Goal: Task Accomplishment & Management: Use online tool/utility

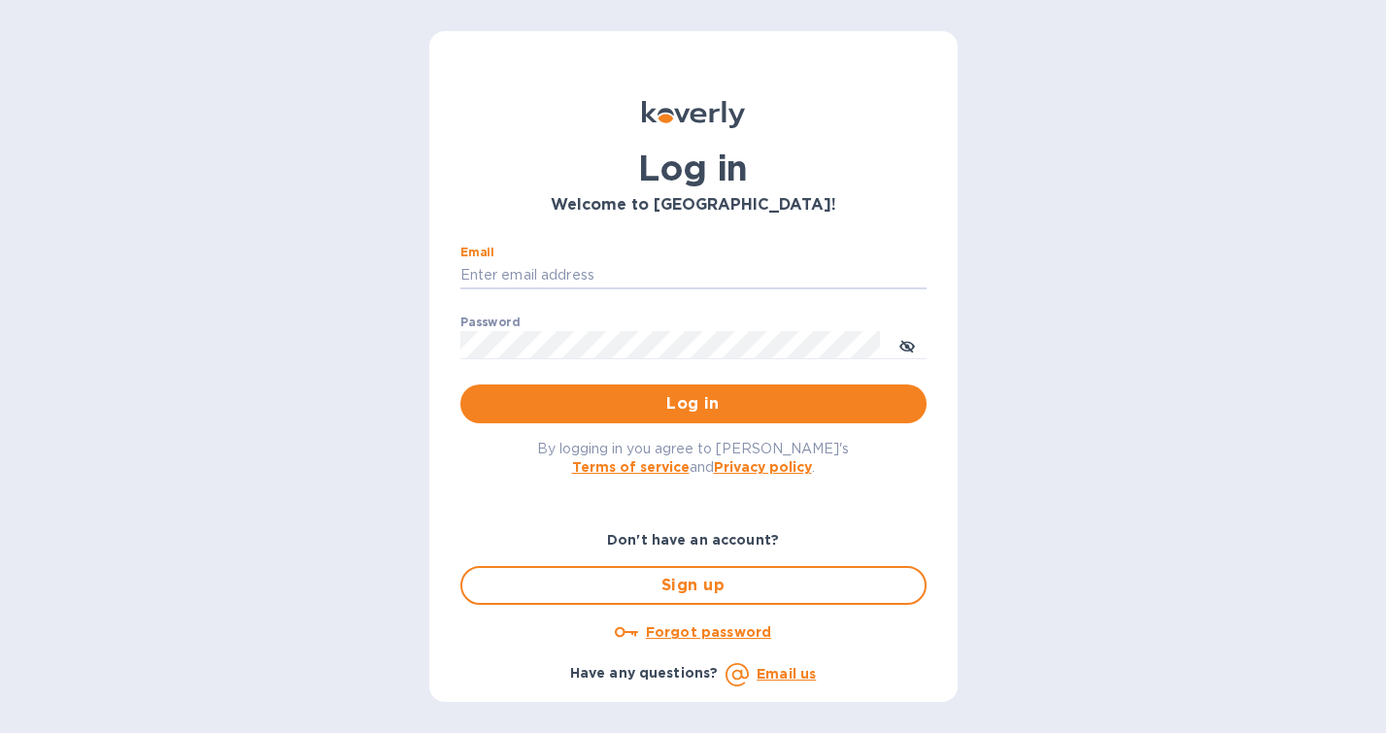
type input "[PERSON_NAME][EMAIL_ADDRESS][DOMAIN_NAME]"
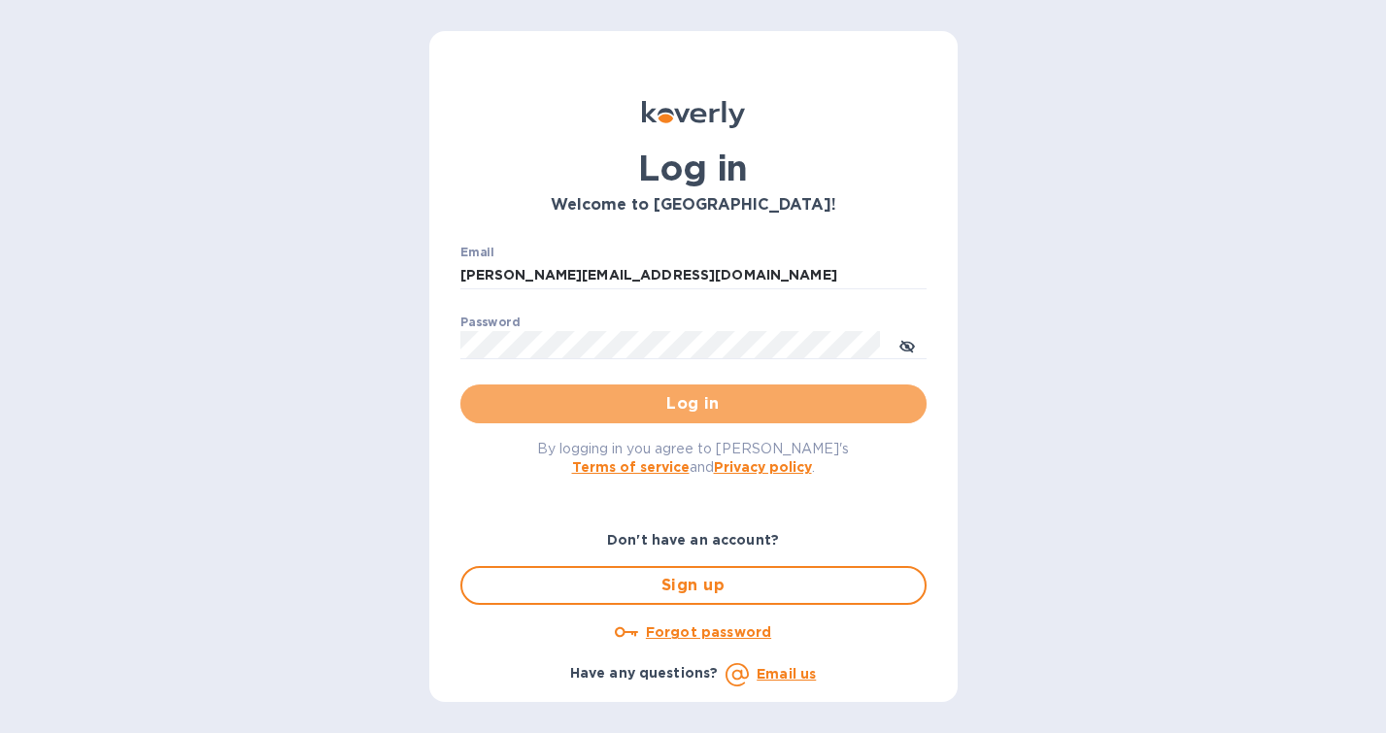
click at [669, 404] on span "Log in" at bounding box center [693, 403] width 435 height 23
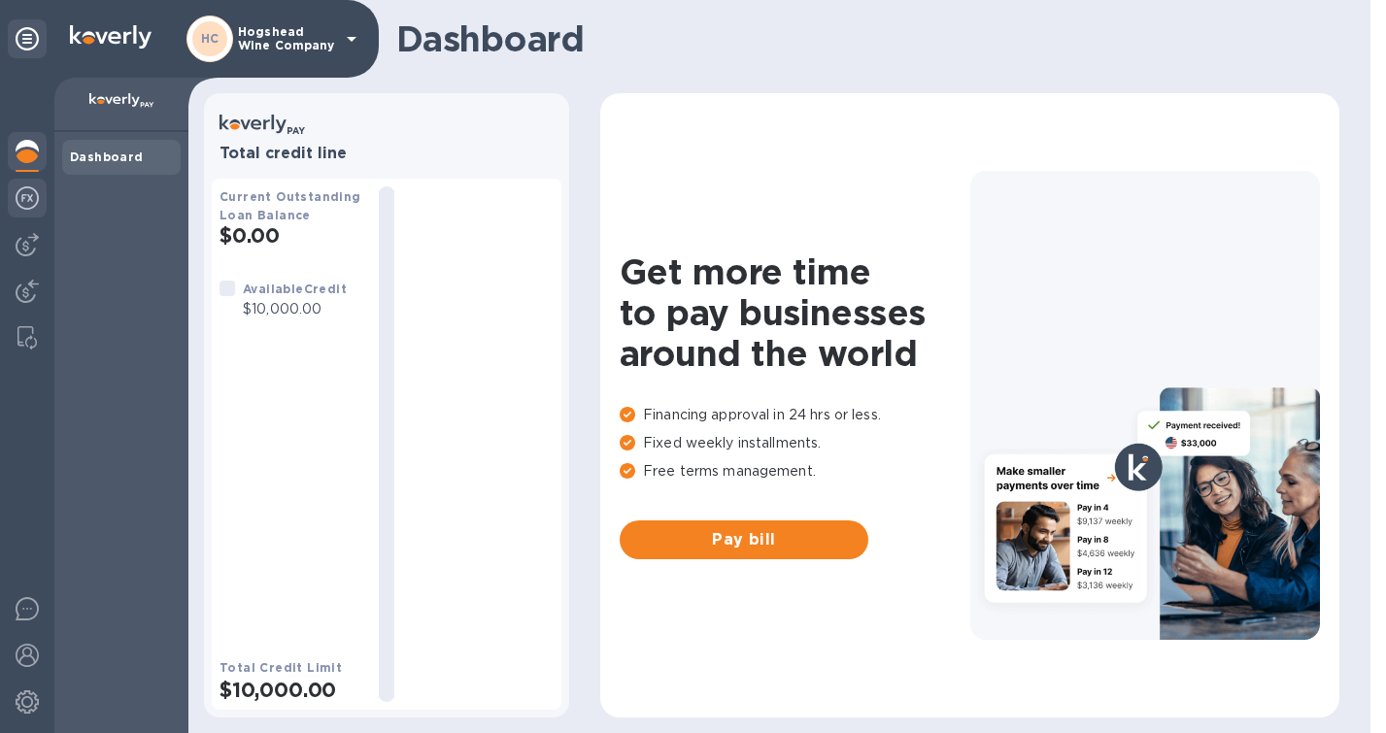
click at [25, 202] on img at bounding box center [27, 197] width 23 height 23
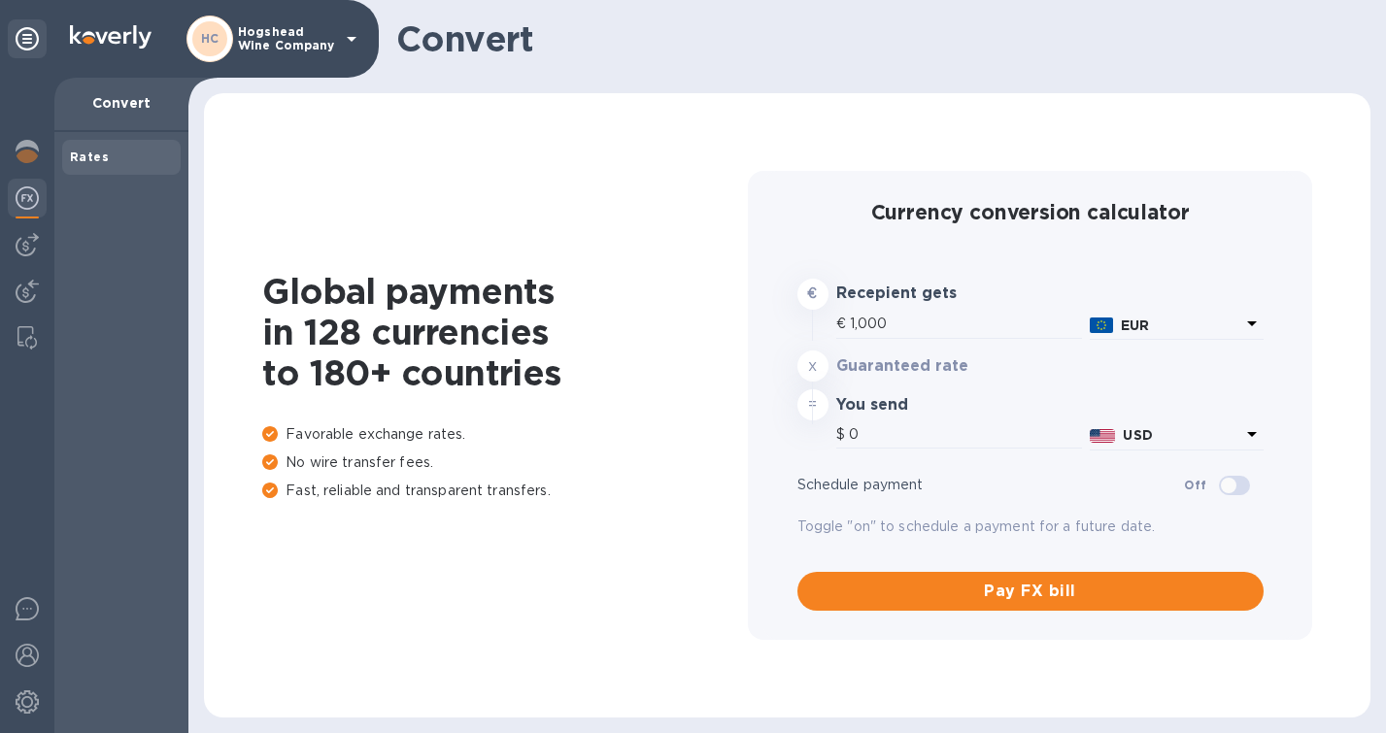
type input "1,175.45"
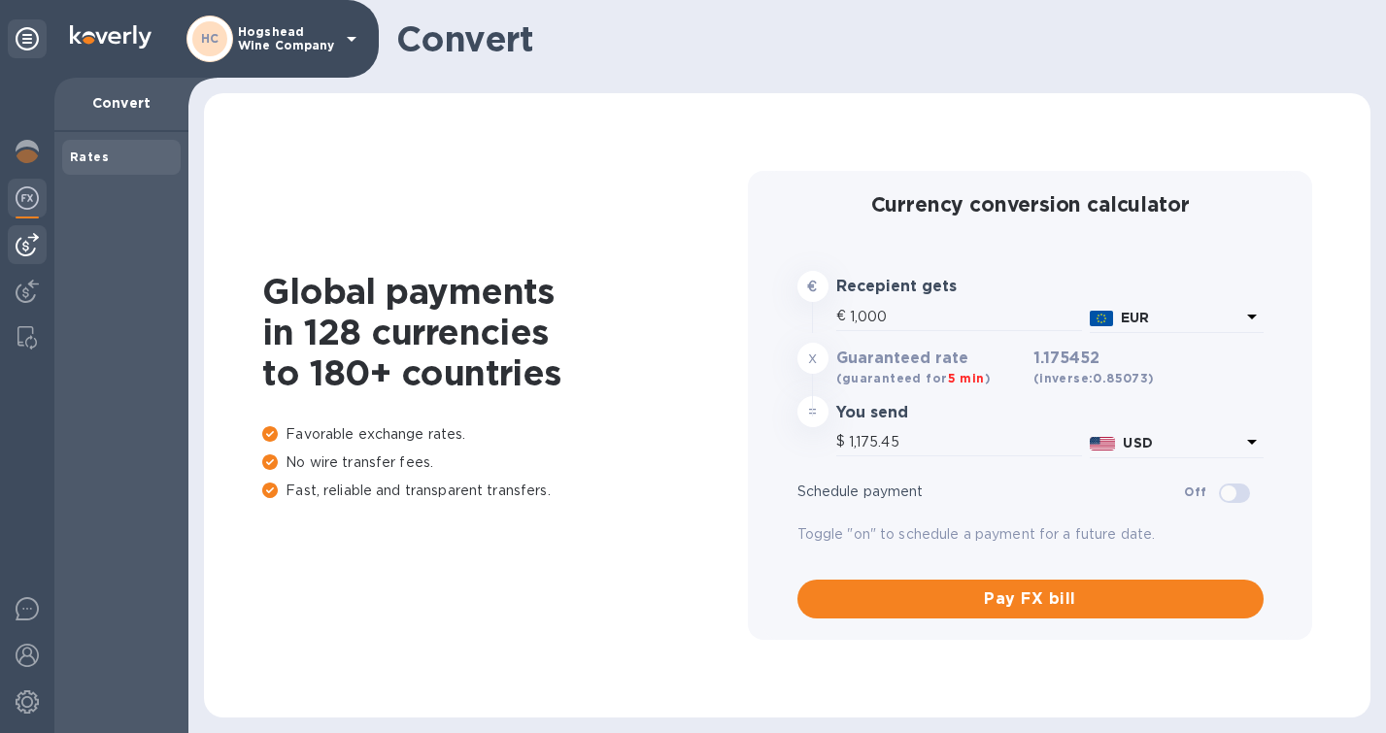
click at [26, 242] on img at bounding box center [27, 244] width 23 height 23
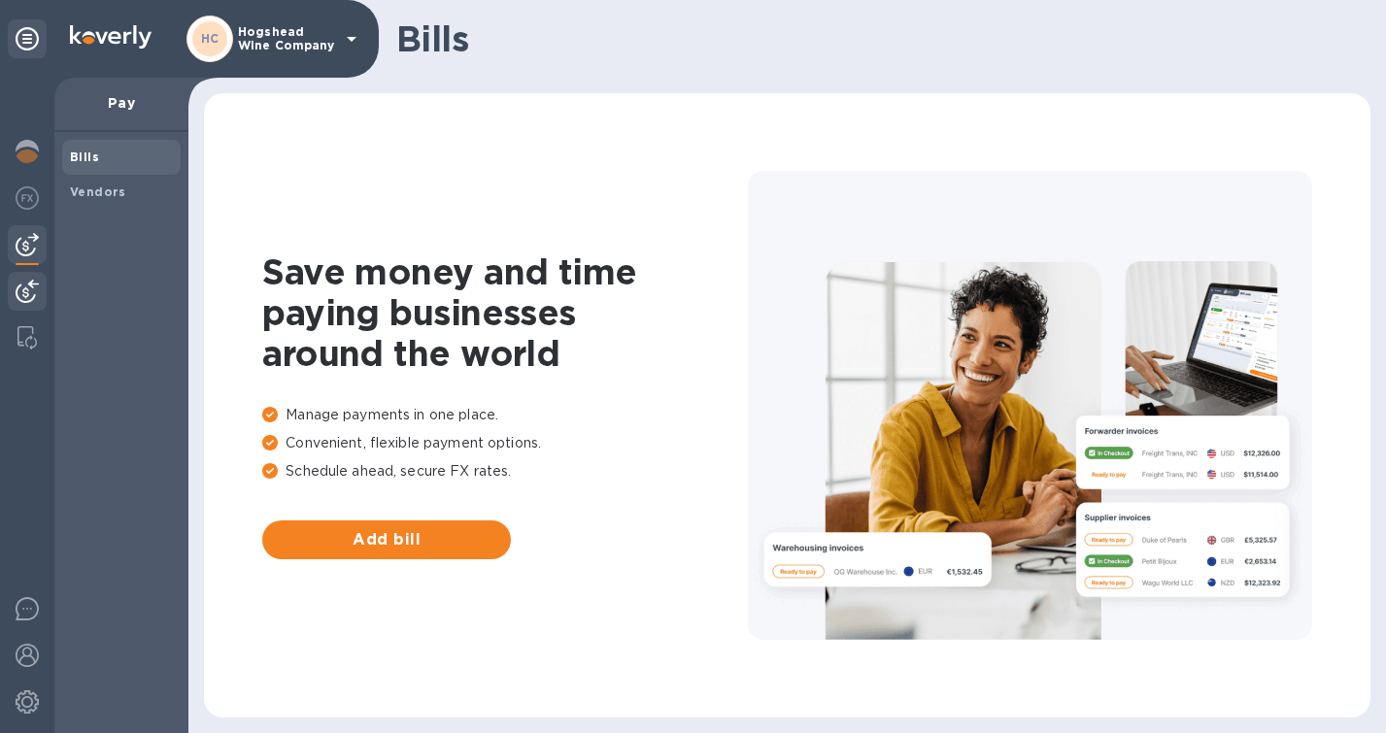
click at [22, 286] on img at bounding box center [27, 291] width 23 height 23
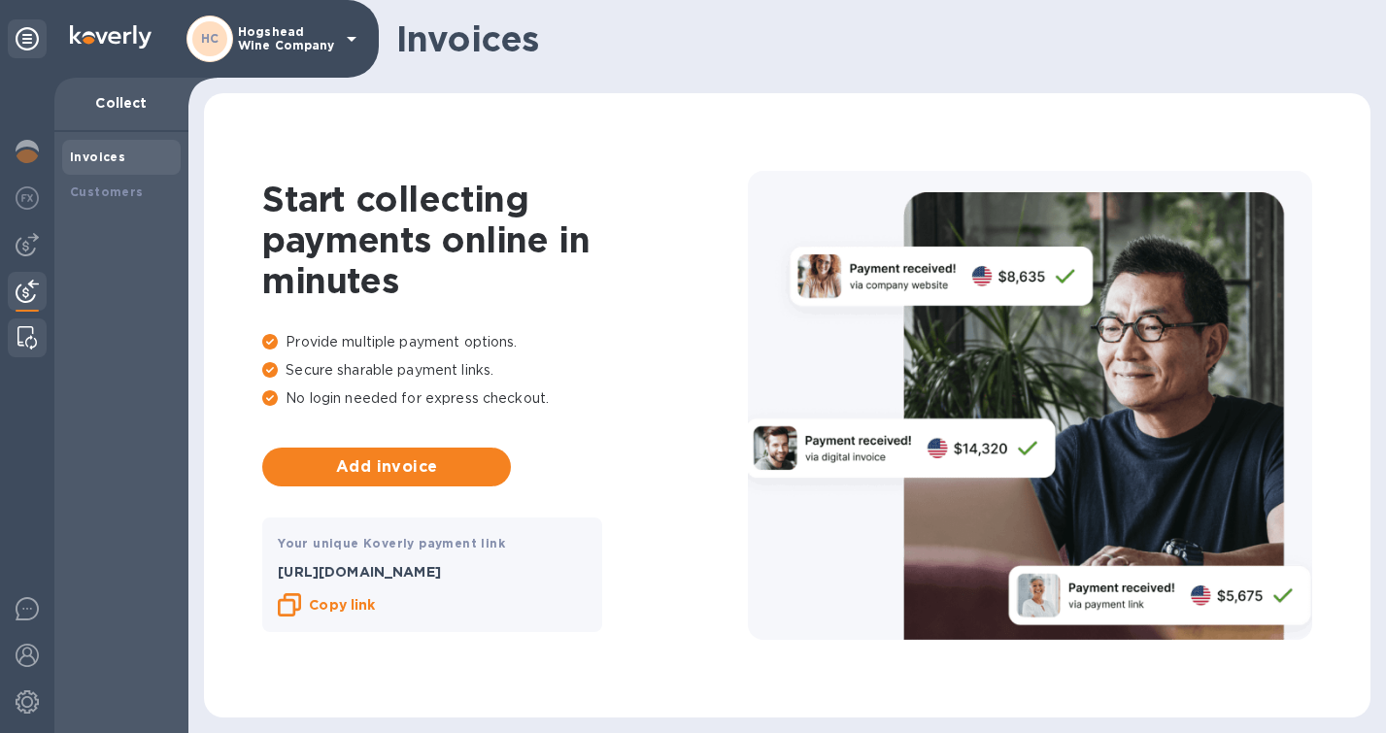
click at [27, 337] on img at bounding box center [26, 337] width 19 height 23
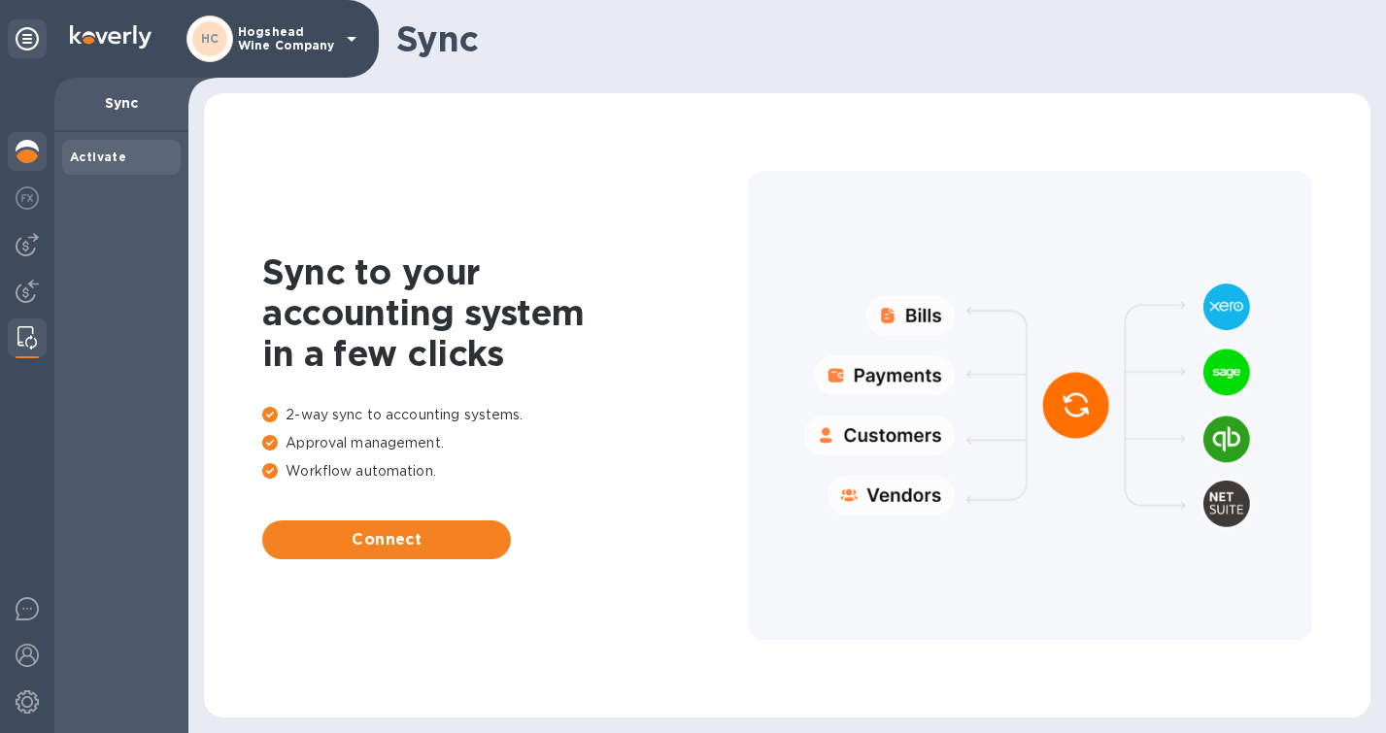
click at [31, 150] on img at bounding box center [27, 151] width 23 height 23
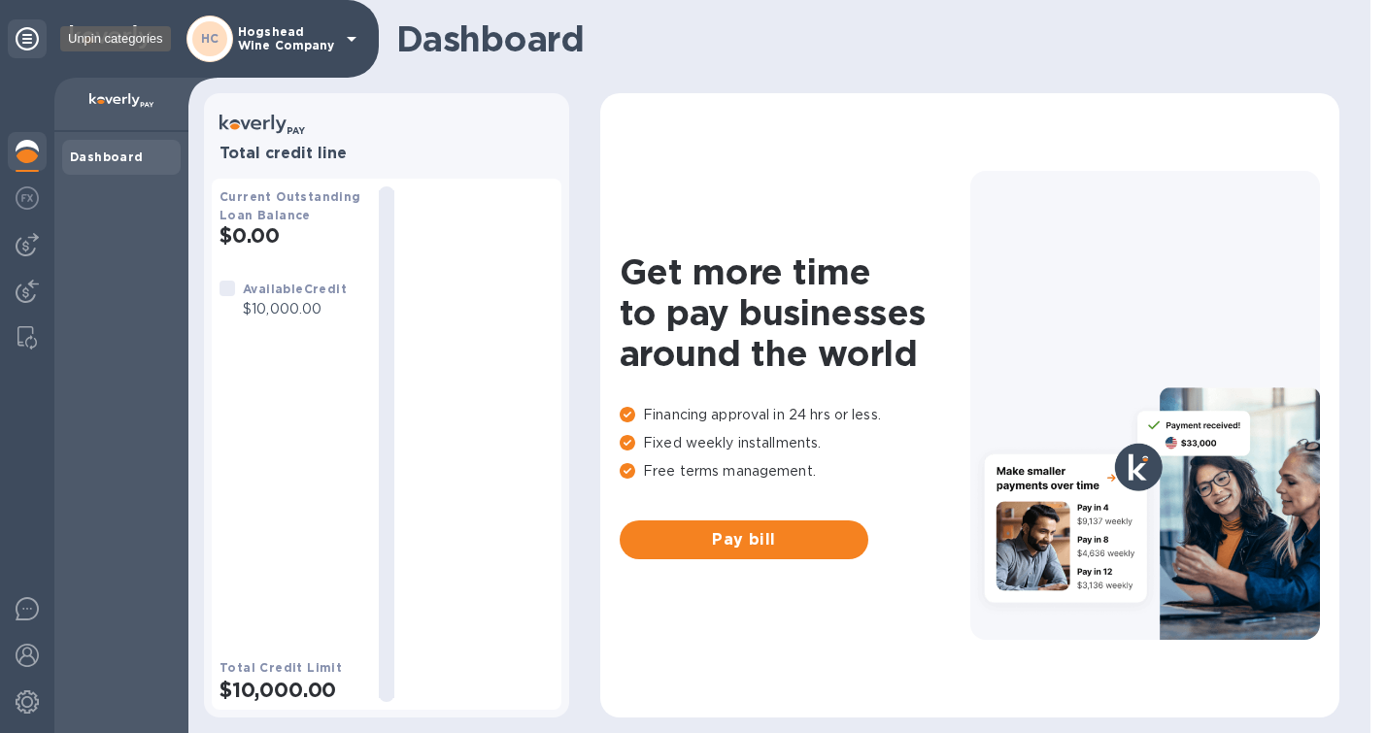
click at [28, 38] on icon at bounding box center [27, 38] width 23 height 23
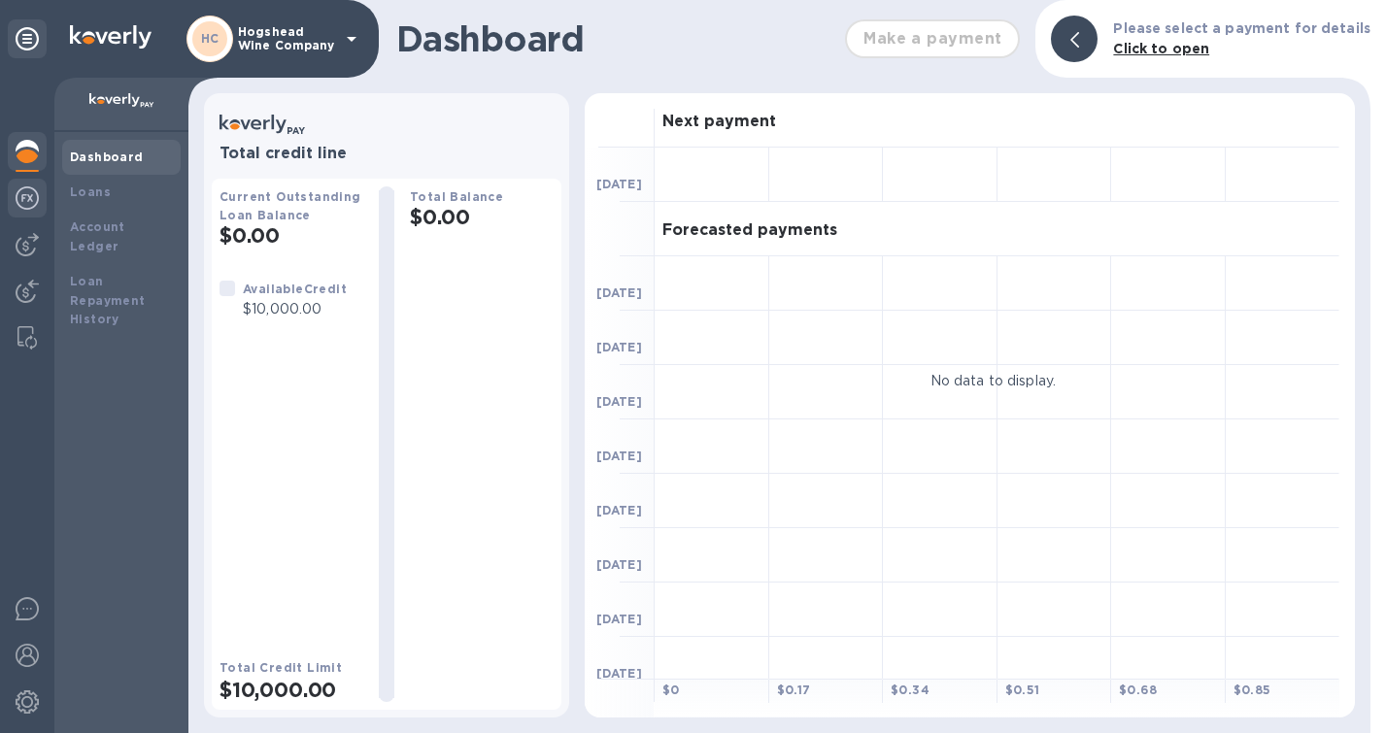
click at [22, 199] on img at bounding box center [27, 197] width 23 height 23
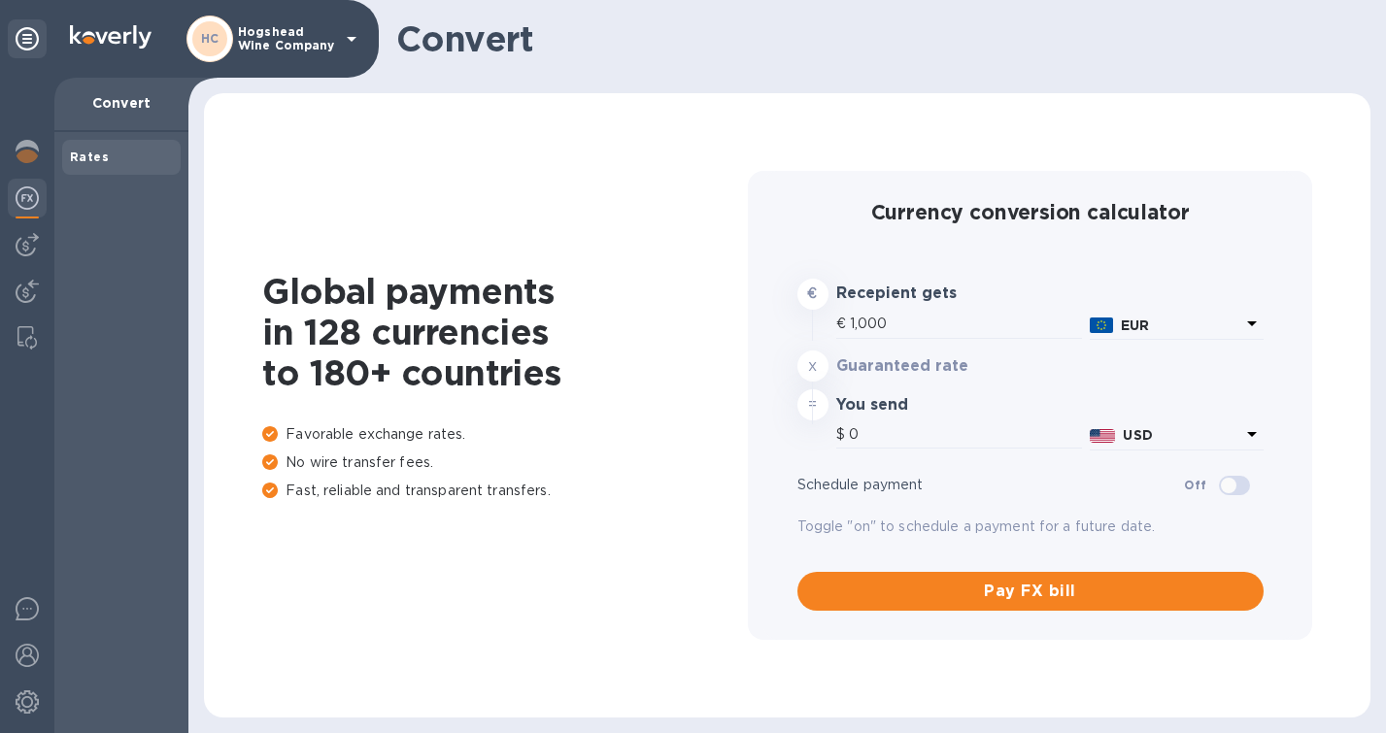
type input "1,175.45"
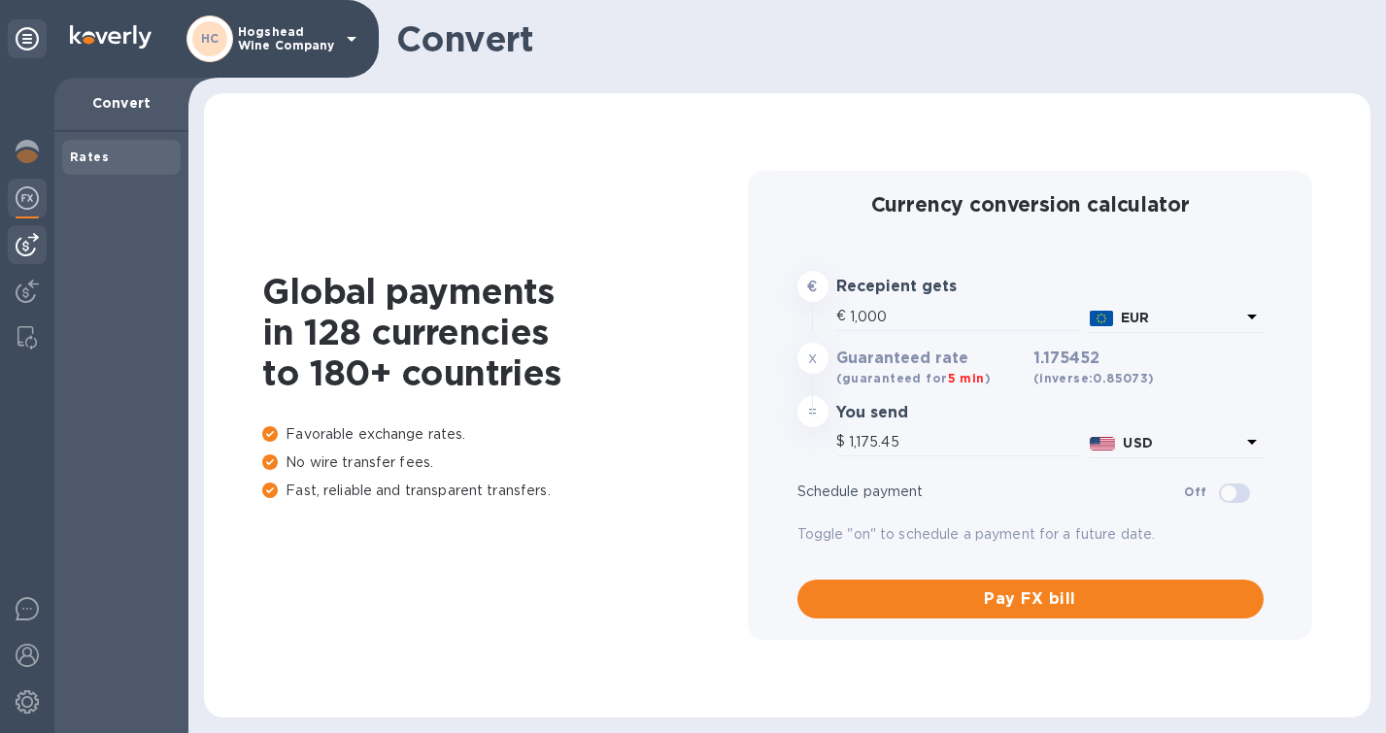
click at [23, 250] on img at bounding box center [27, 244] width 23 height 23
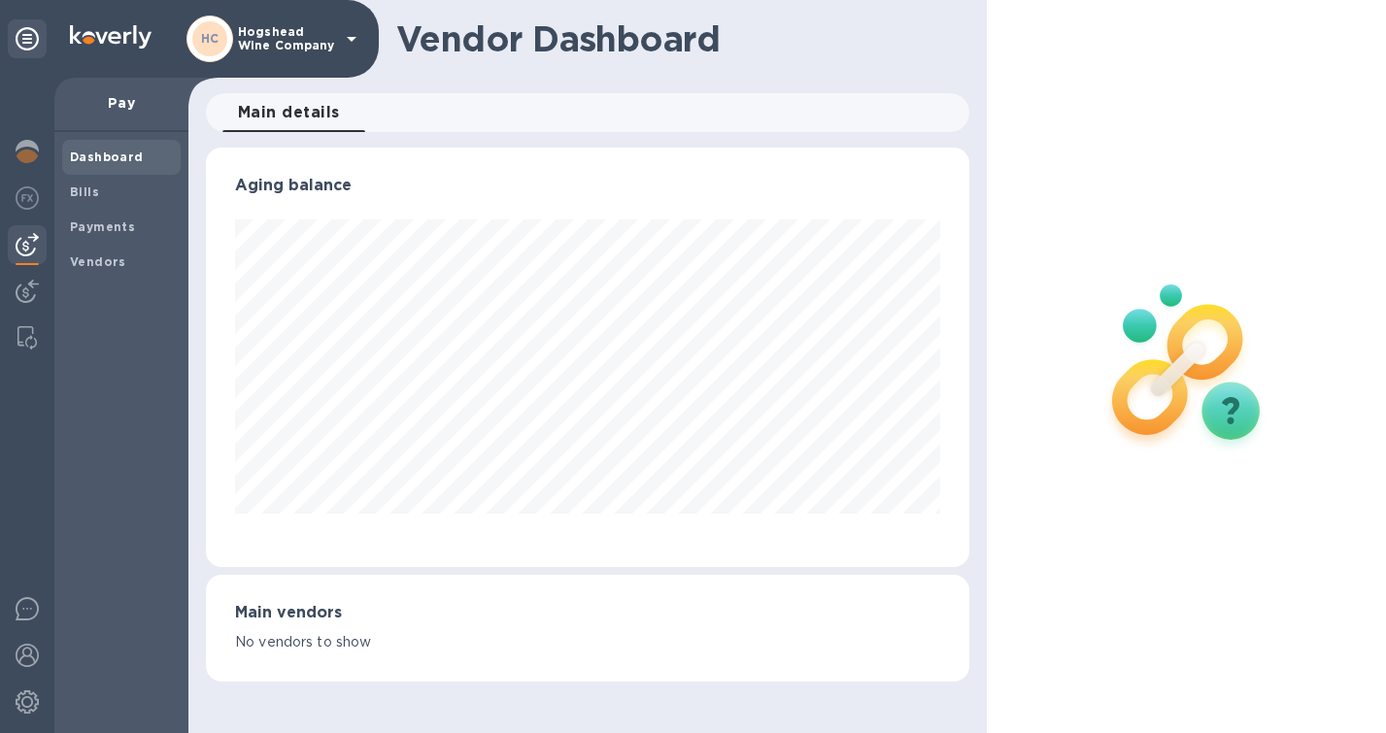
scroll to position [420, 756]
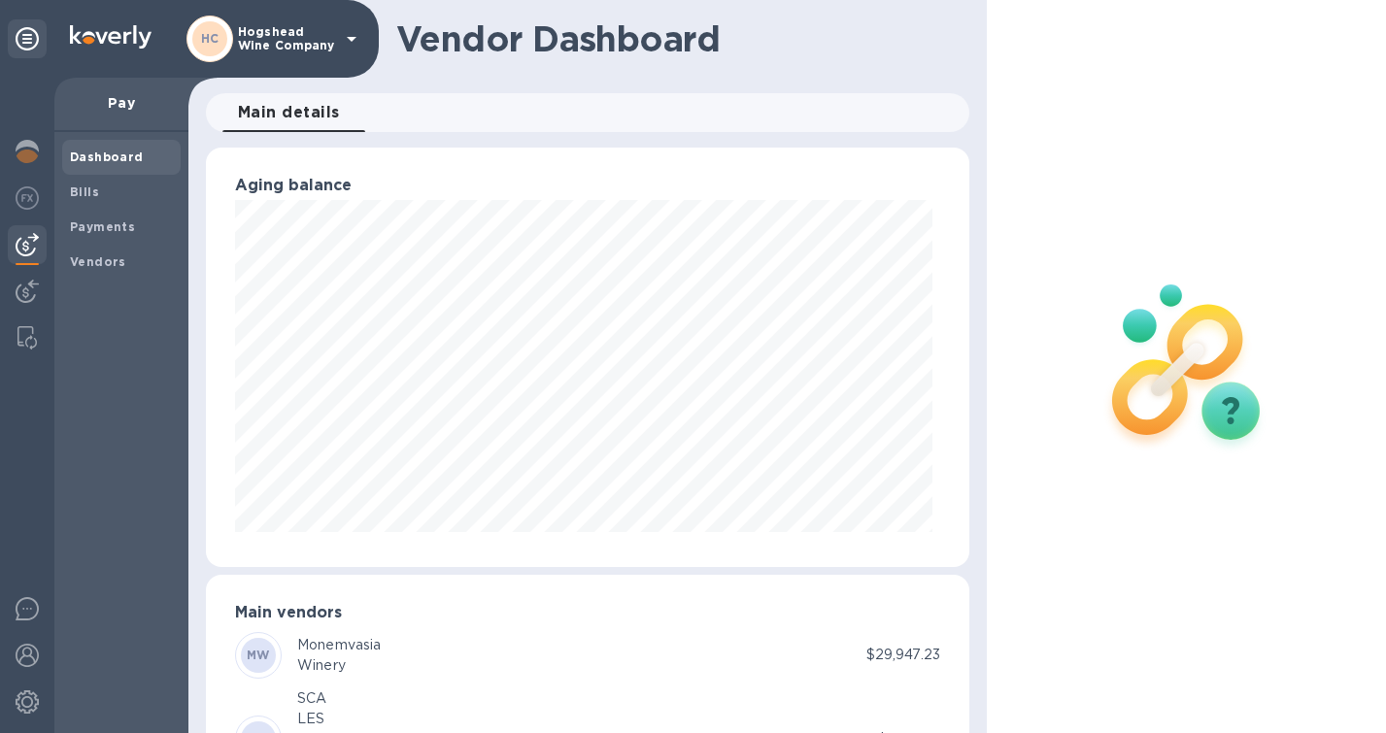
click at [468, 536] on div at bounding box center [587, 369] width 705 height 338
click at [102, 220] on b "Payments" at bounding box center [102, 227] width 65 height 15
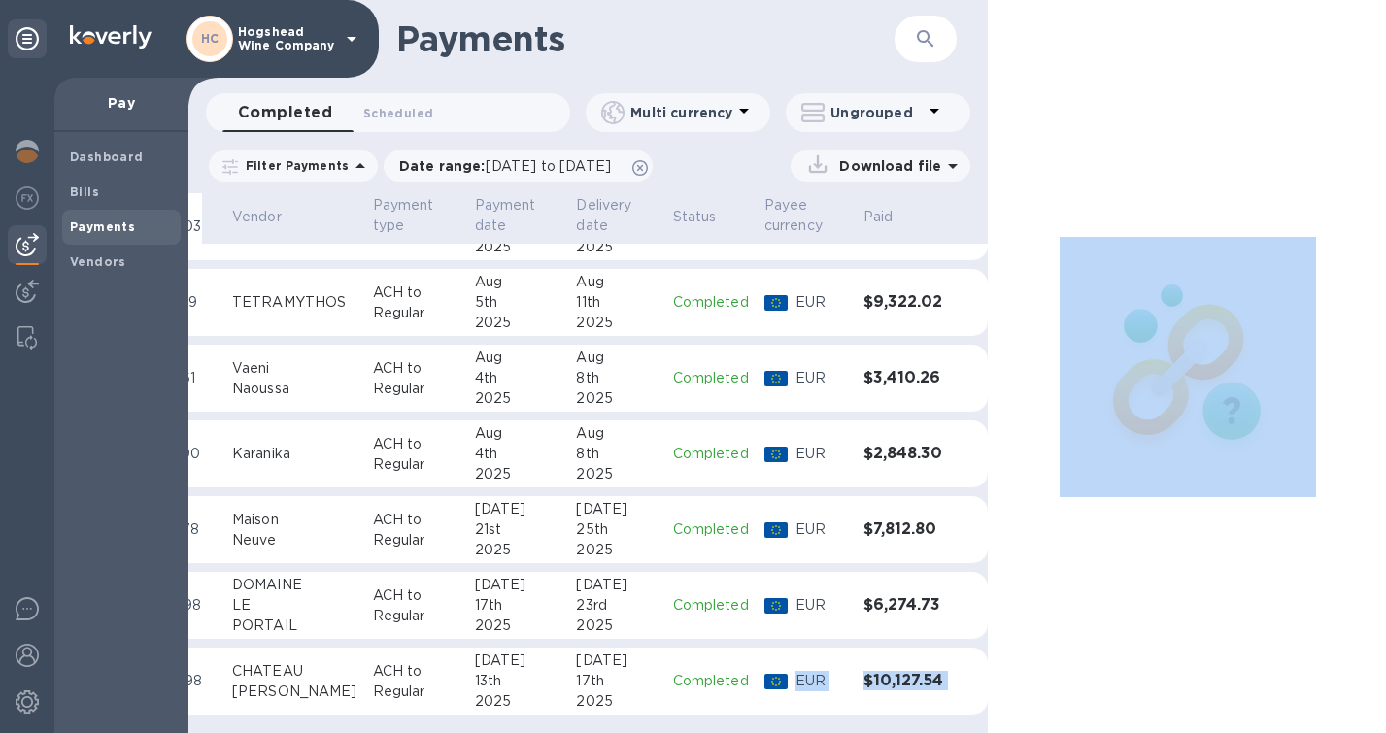
scroll to position [66, 119]
drag, startPoint x: 842, startPoint y: 715, endPoint x: 1025, endPoint y: 728, distance: 183.0
click at [1044, 728] on div "Payments ​ Completed 0 Scheduled 0 Multi currency Ungrouped Filter Payments Dat…" at bounding box center [788, 366] width 1200 height 733
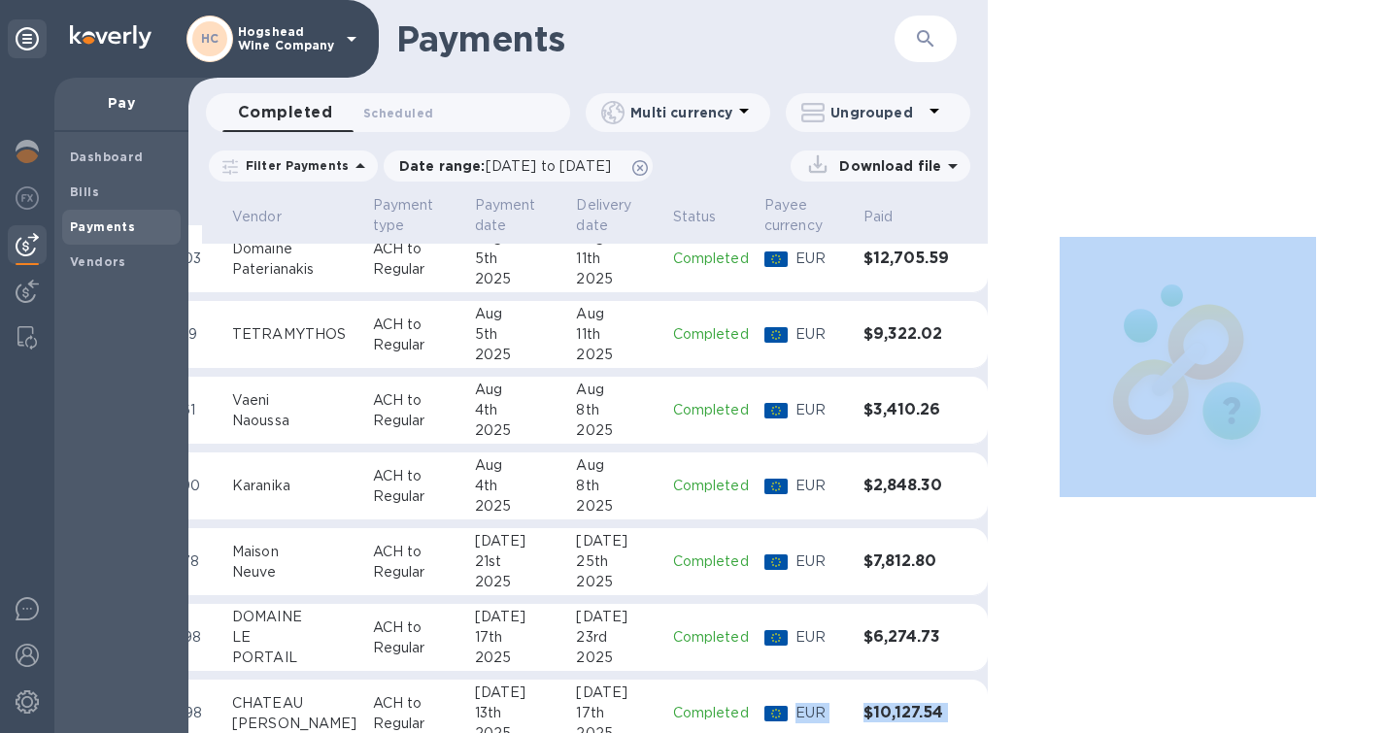
scroll to position [0, 119]
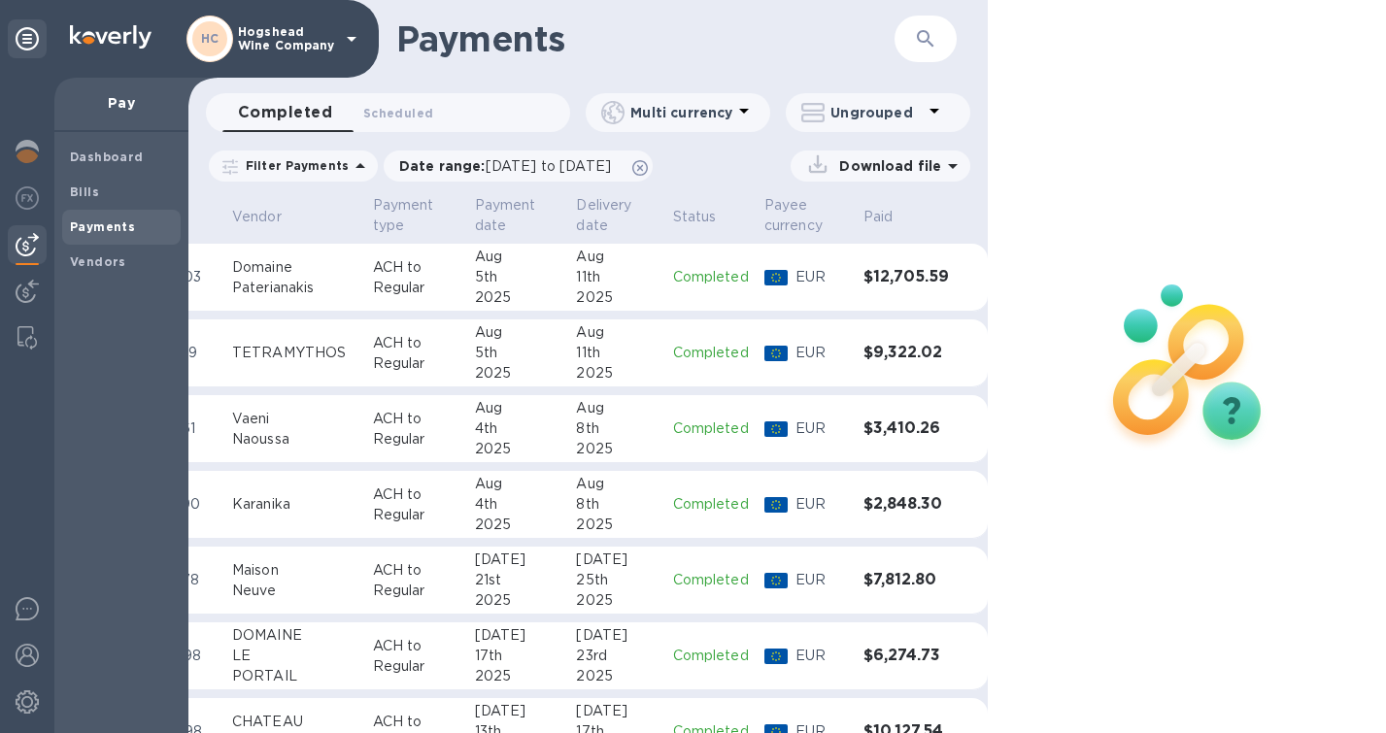
click at [864, 272] on h3 "$12,705.59" at bounding box center [906, 277] width 85 height 18
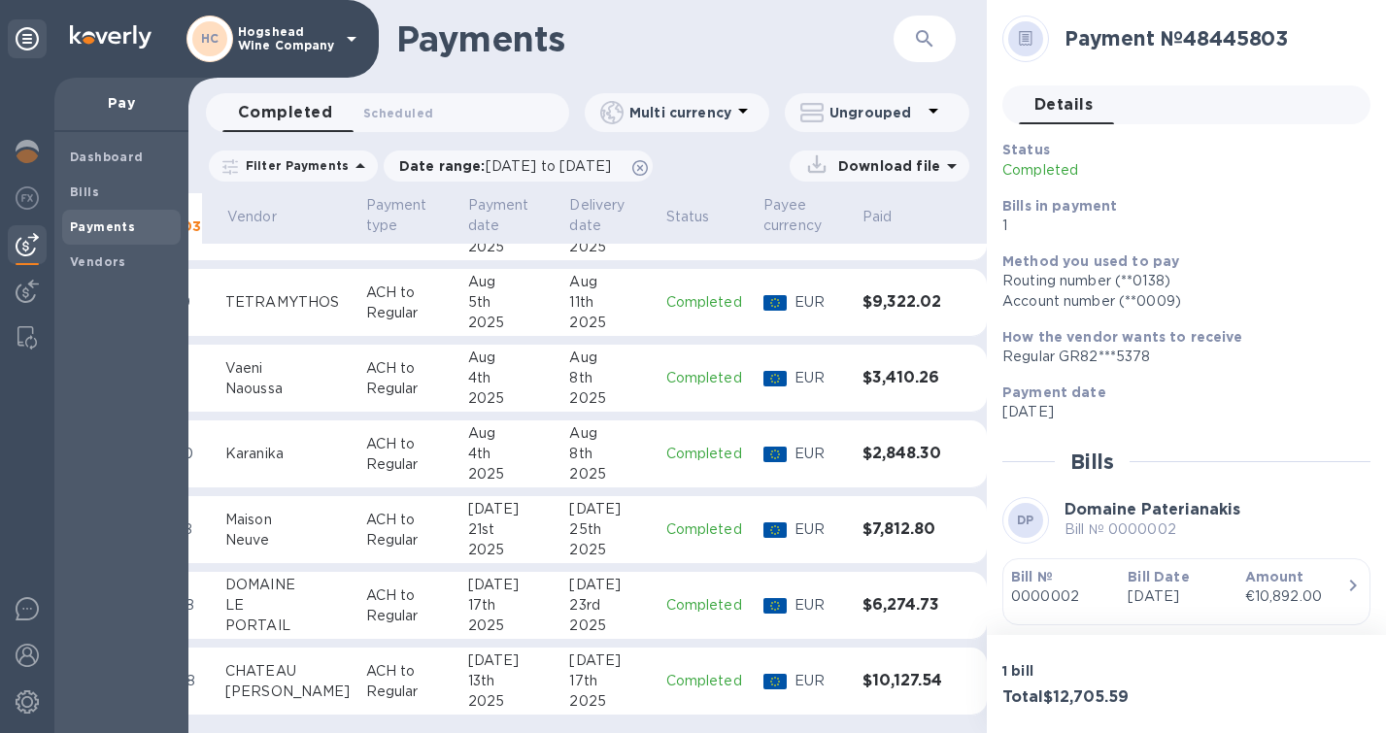
scroll to position [66, 119]
click at [71, 188] on b "Bills" at bounding box center [84, 192] width 29 height 15
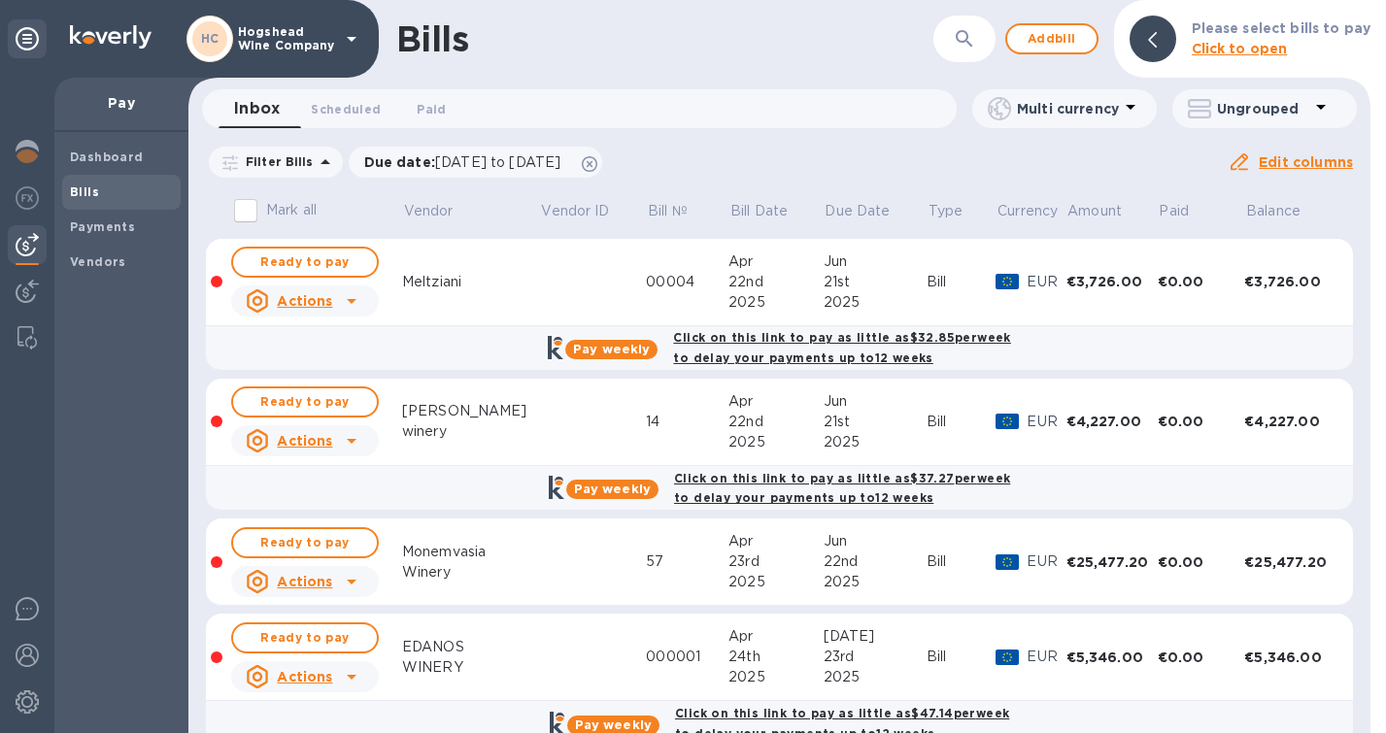
click at [350, 299] on icon at bounding box center [351, 300] width 23 height 23
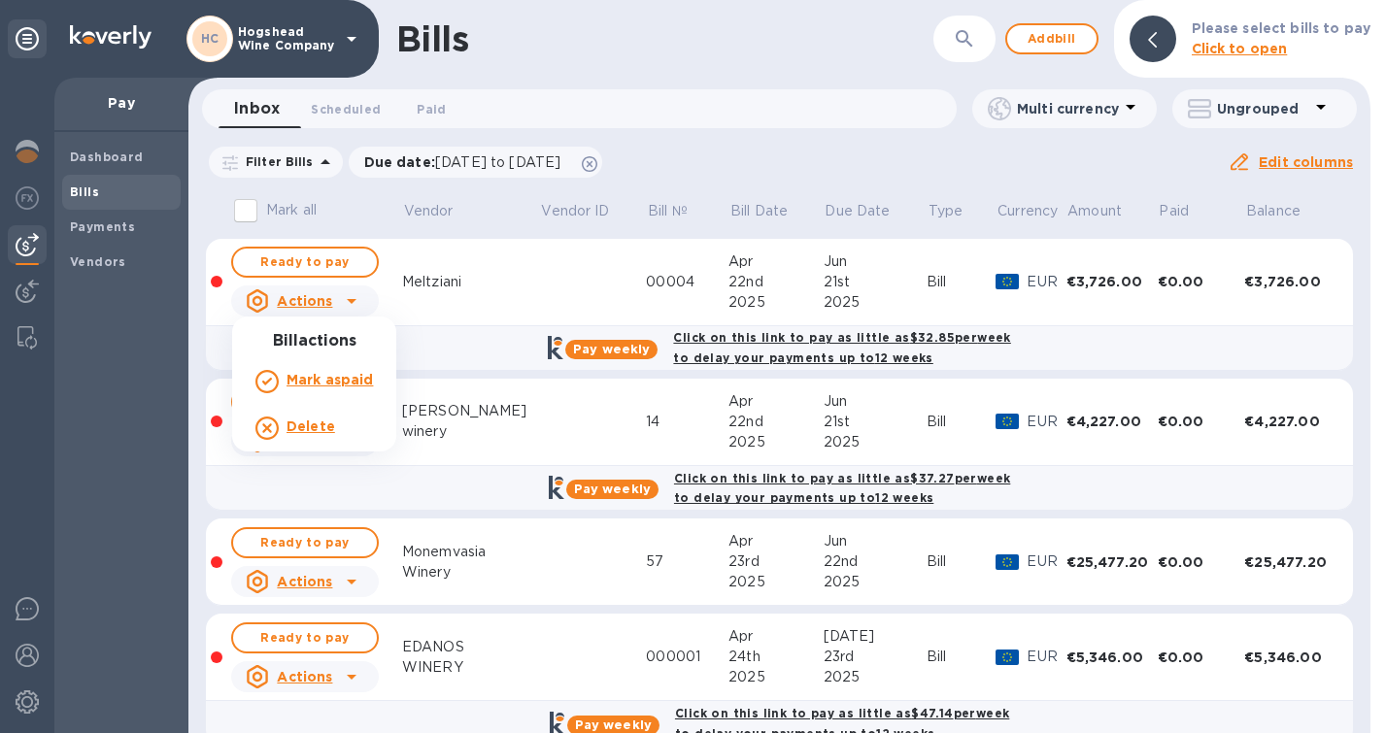
click at [336, 262] on div at bounding box center [693, 366] width 1386 height 733
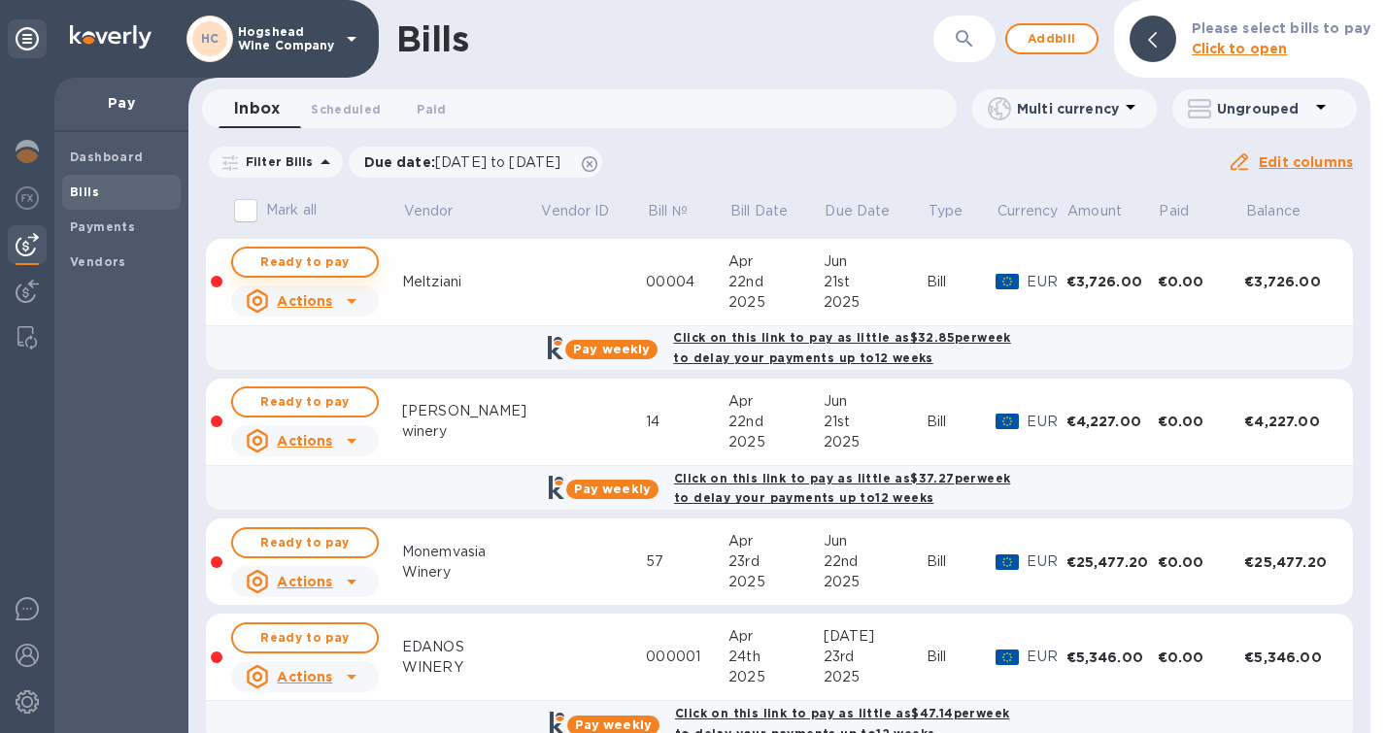
click at [322, 262] on span "Ready to pay" at bounding box center [305, 262] width 113 height 23
click at [322, 263] on span "Ready to pay" at bounding box center [305, 262] width 113 height 23
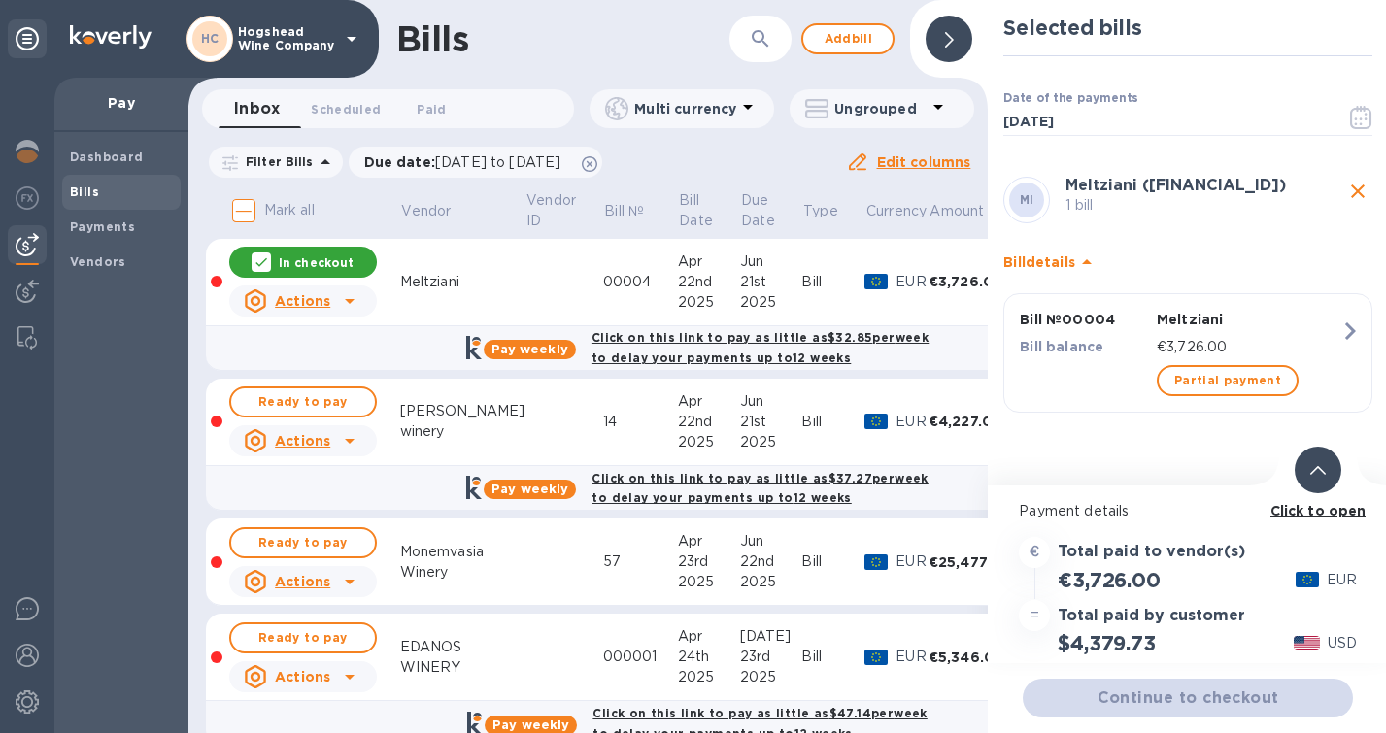
click at [1202, 698] on div "Continue to checkout" at bounding box center [1188, 698] width 338 height 47
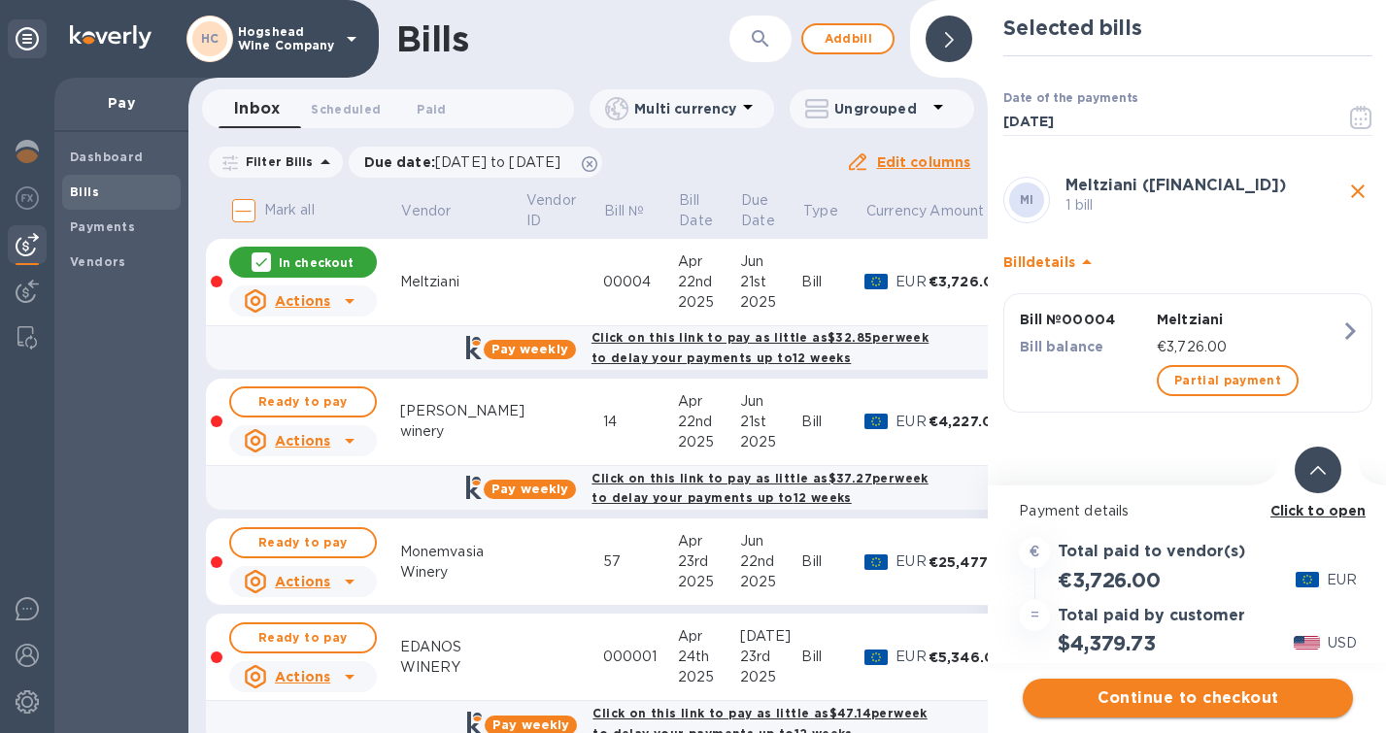
click at [1207, 698] on span "Continue to checkout" at bounding box center [1187, 698] width 299 height 23
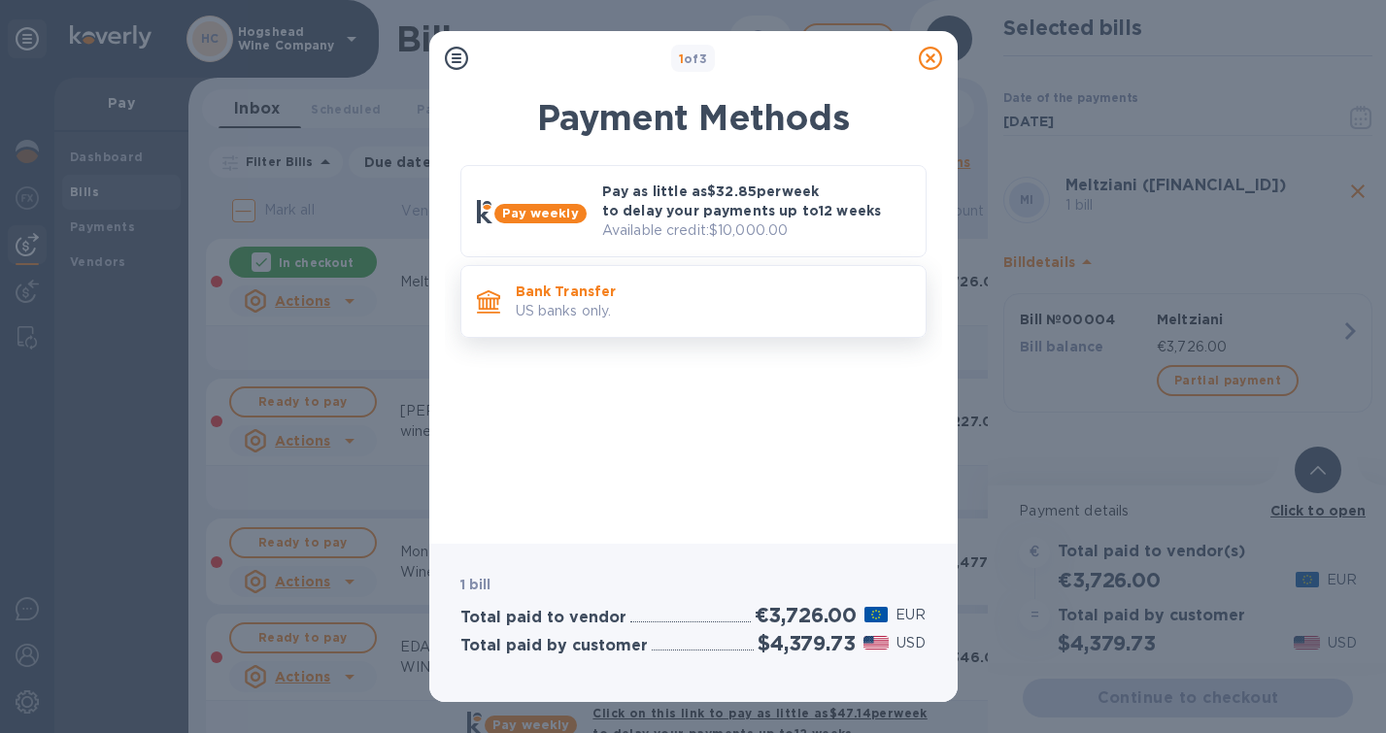
click at [601, 314] on p "US banks only." at bounding box center [713, 311] width 394 height 20
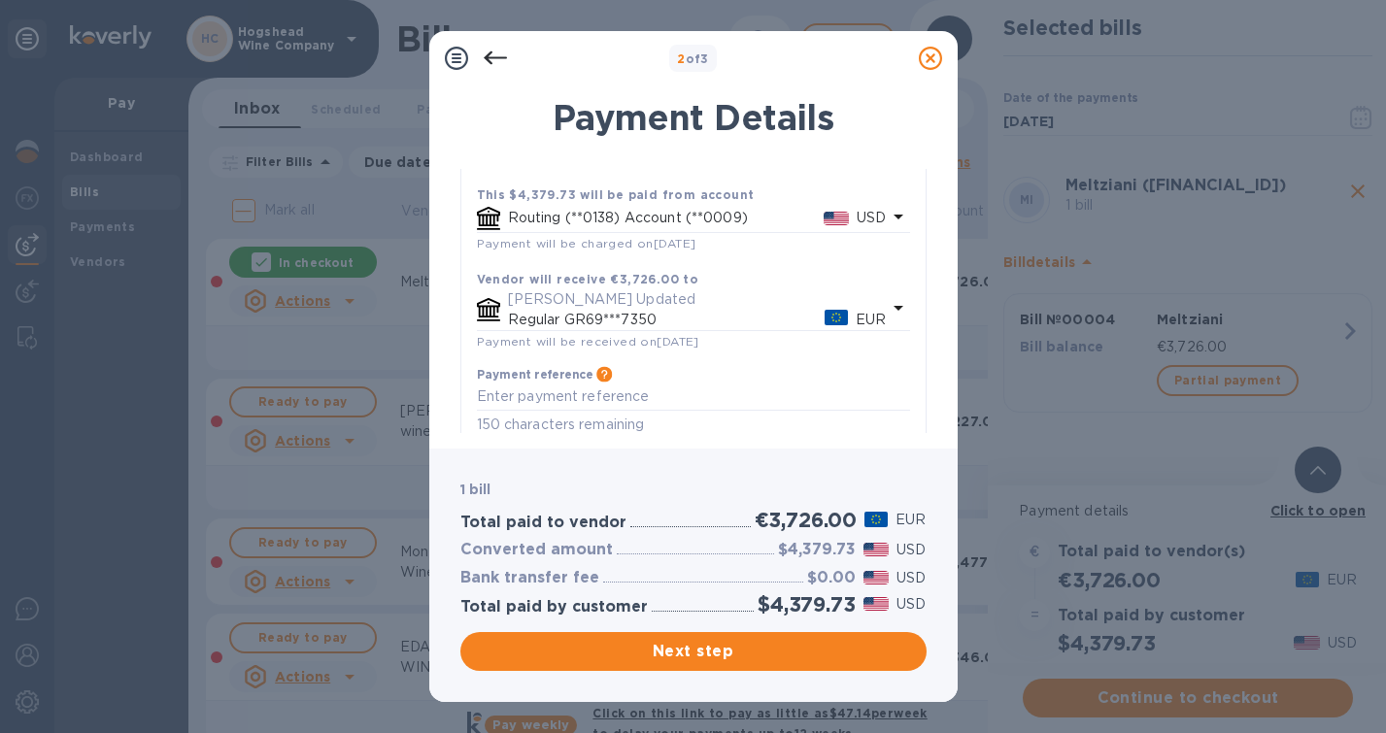
scroll to position [157, 0]
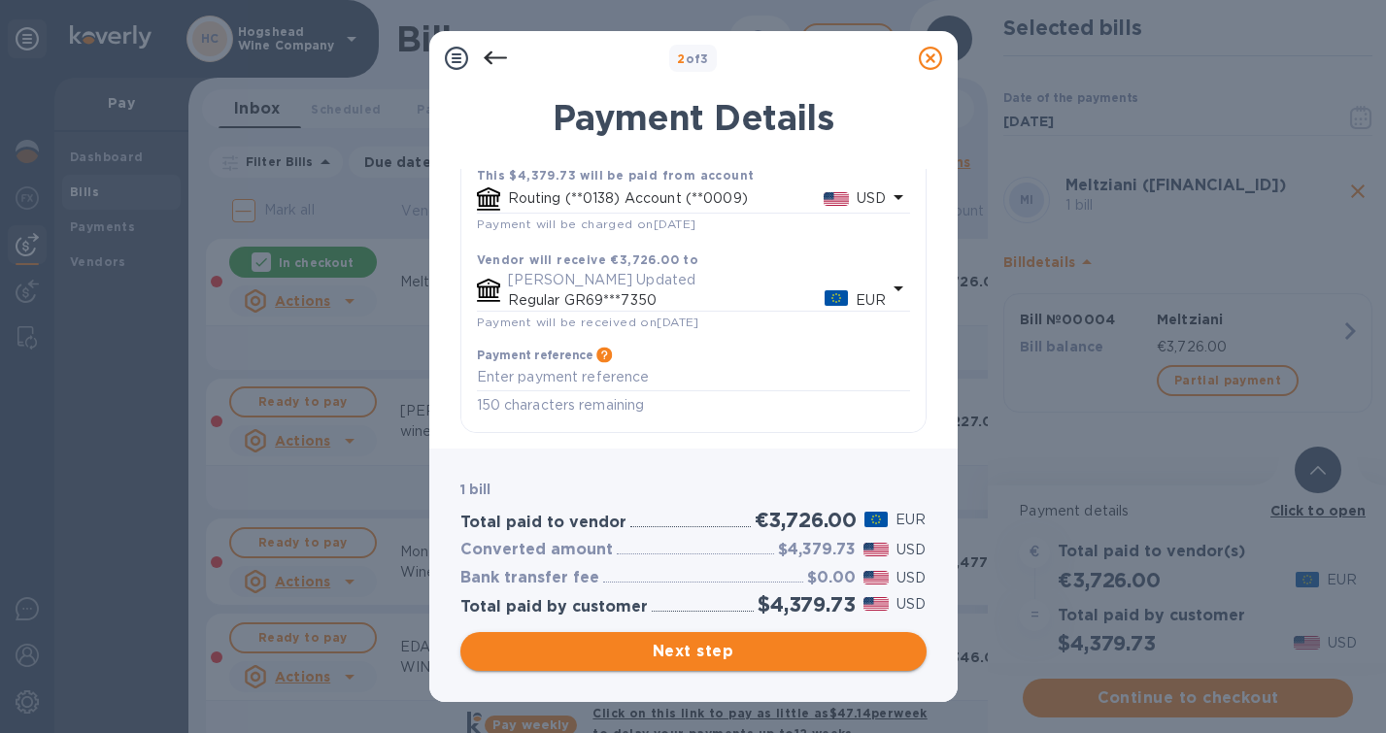
click at [678, 650] on span "Next step" at bounding box center [693, 651] width 435 height 23
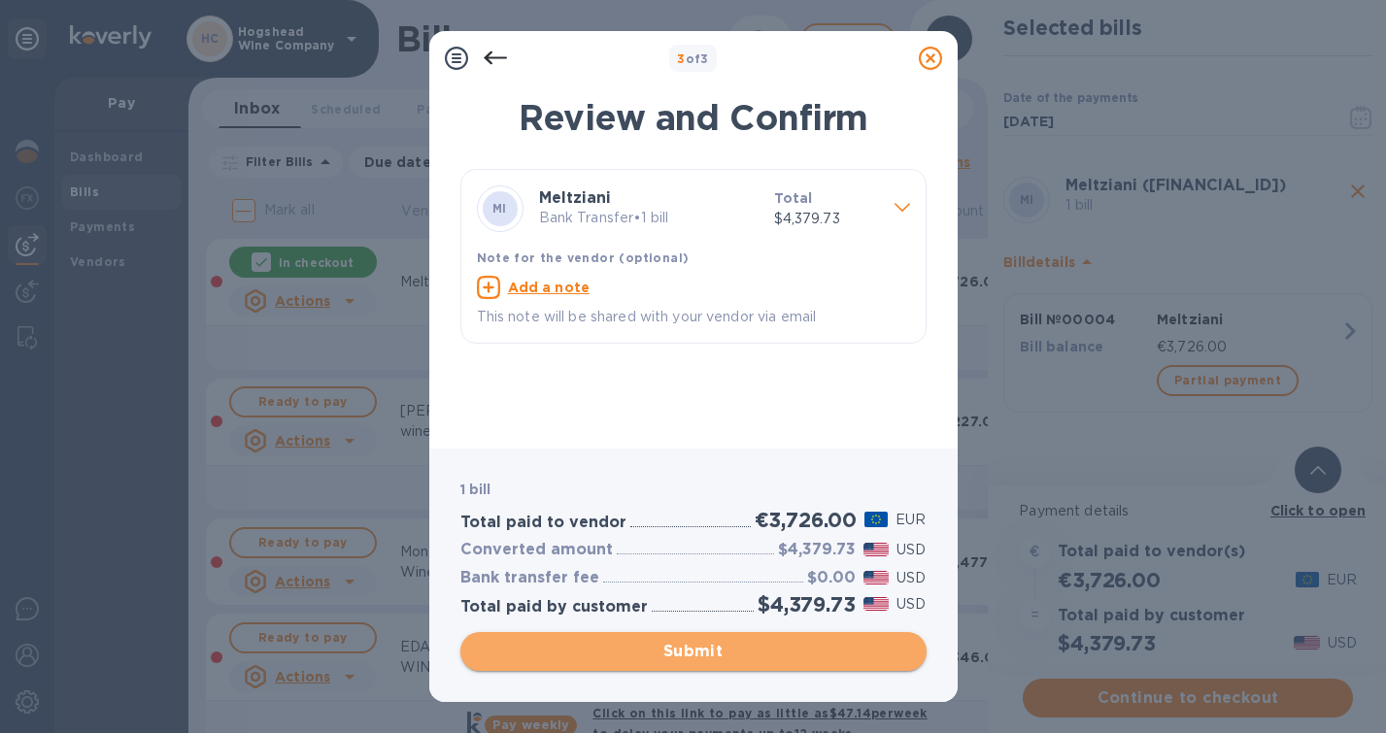
click at [678, 649] on span "Submit" at bounding box center [693, 651] width 435 height 23
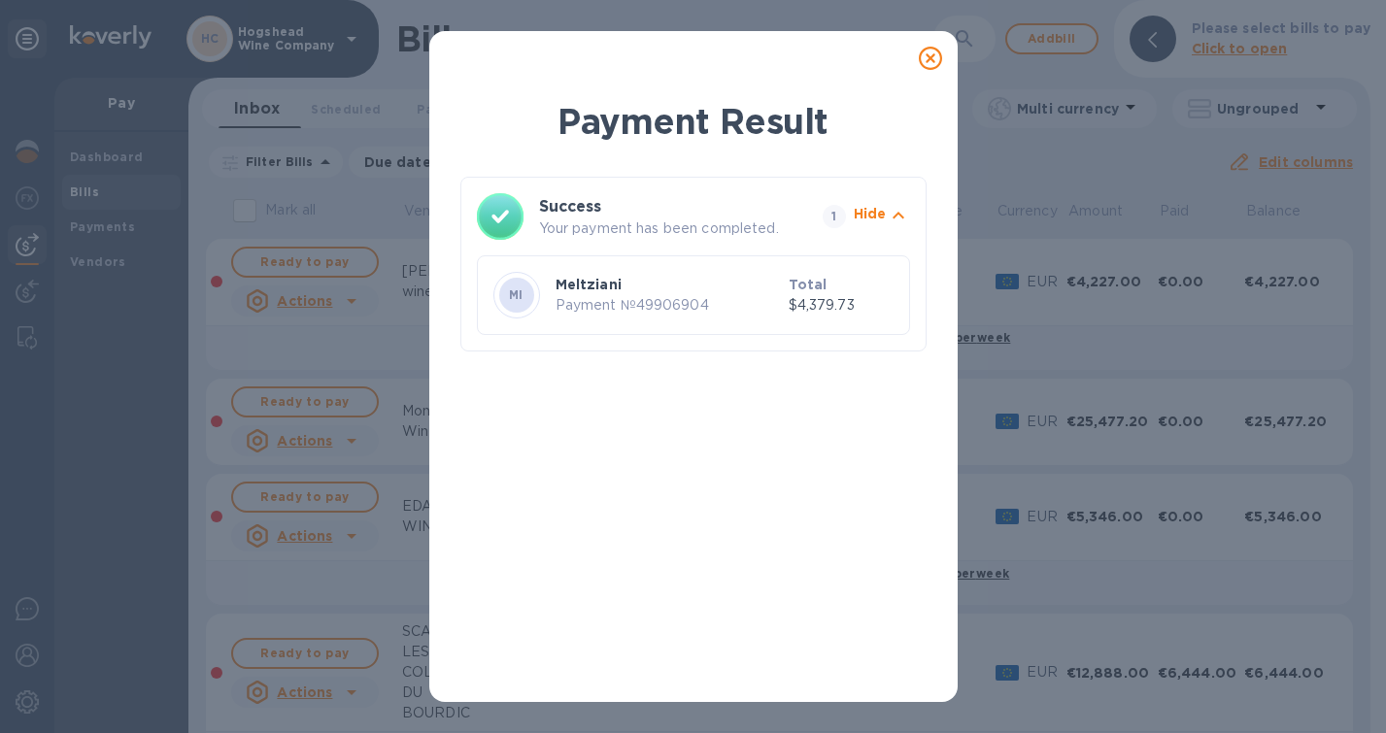
click at [932, 58] on icon at bounding box center [930, 58] width 23 height 23
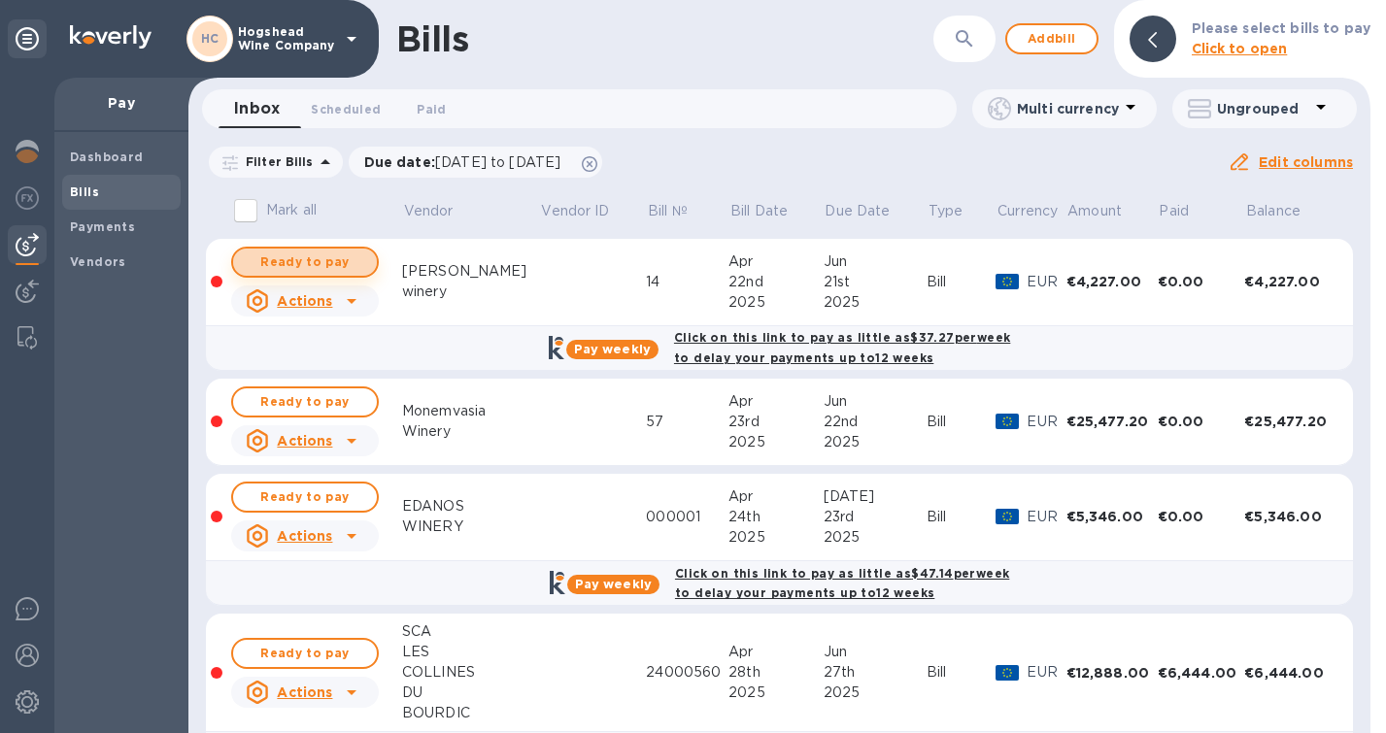
click at [309, 265] on span "Ready to pay" at bounding box center [305, 262] width 113 height 23
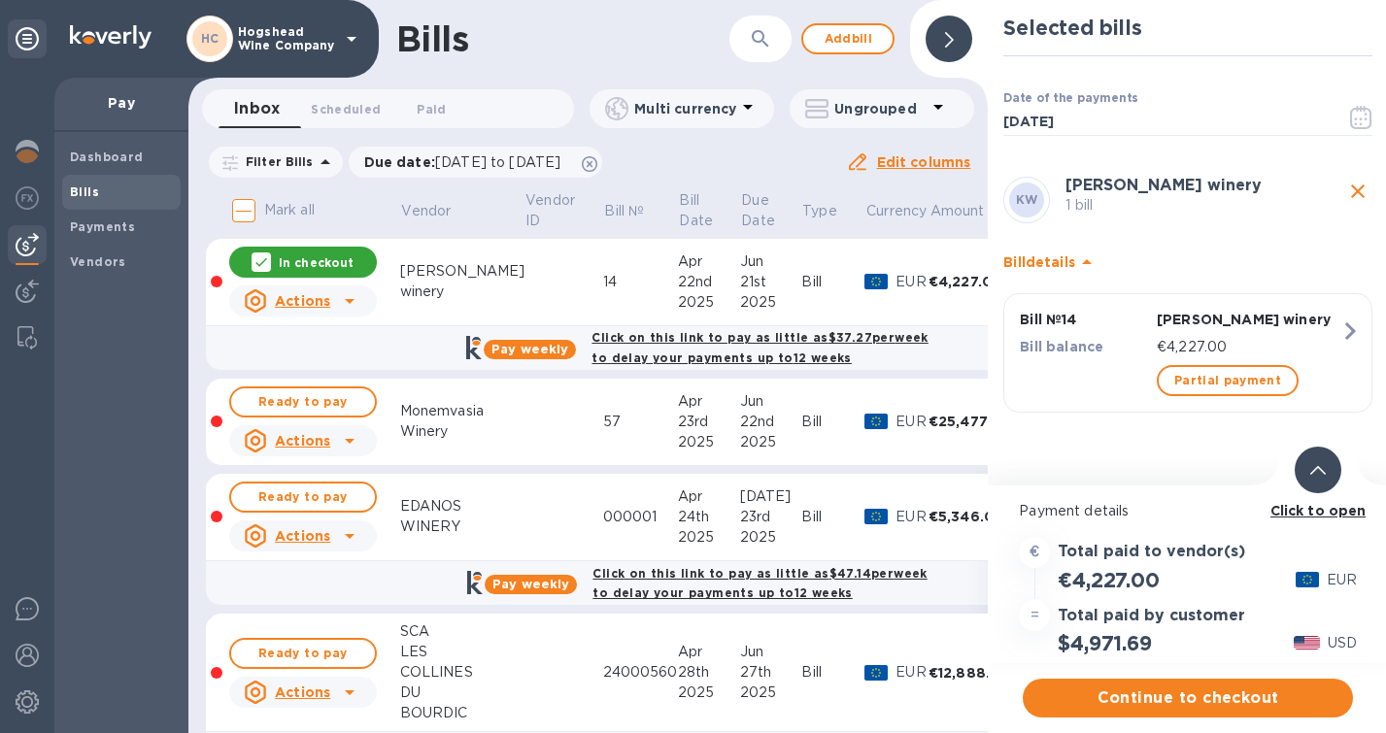
click at [1311, 515] on b "Click to open" at bounding box center [1319, 511] width 96 height 16
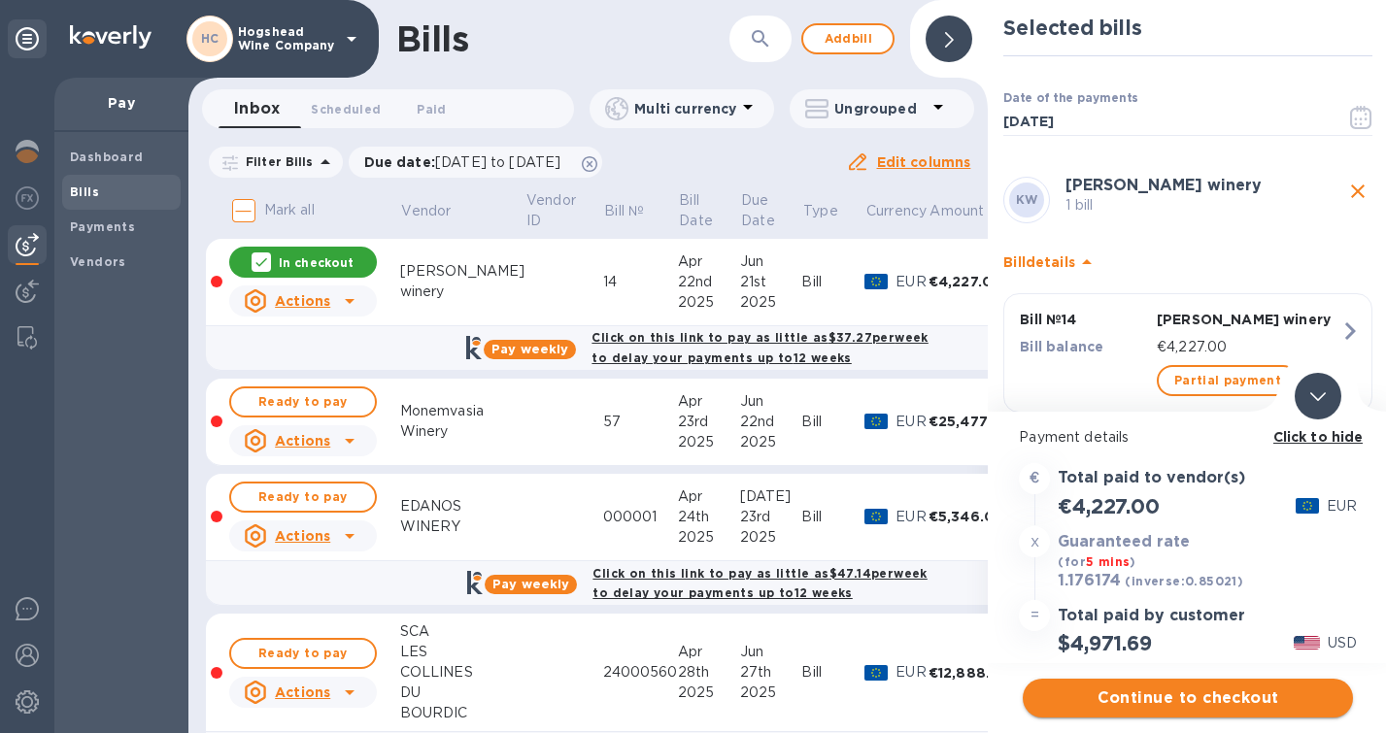
click at [1167, 710] on button "Continue to checkout" at bounding box center [1188, 698] width 330 height 39
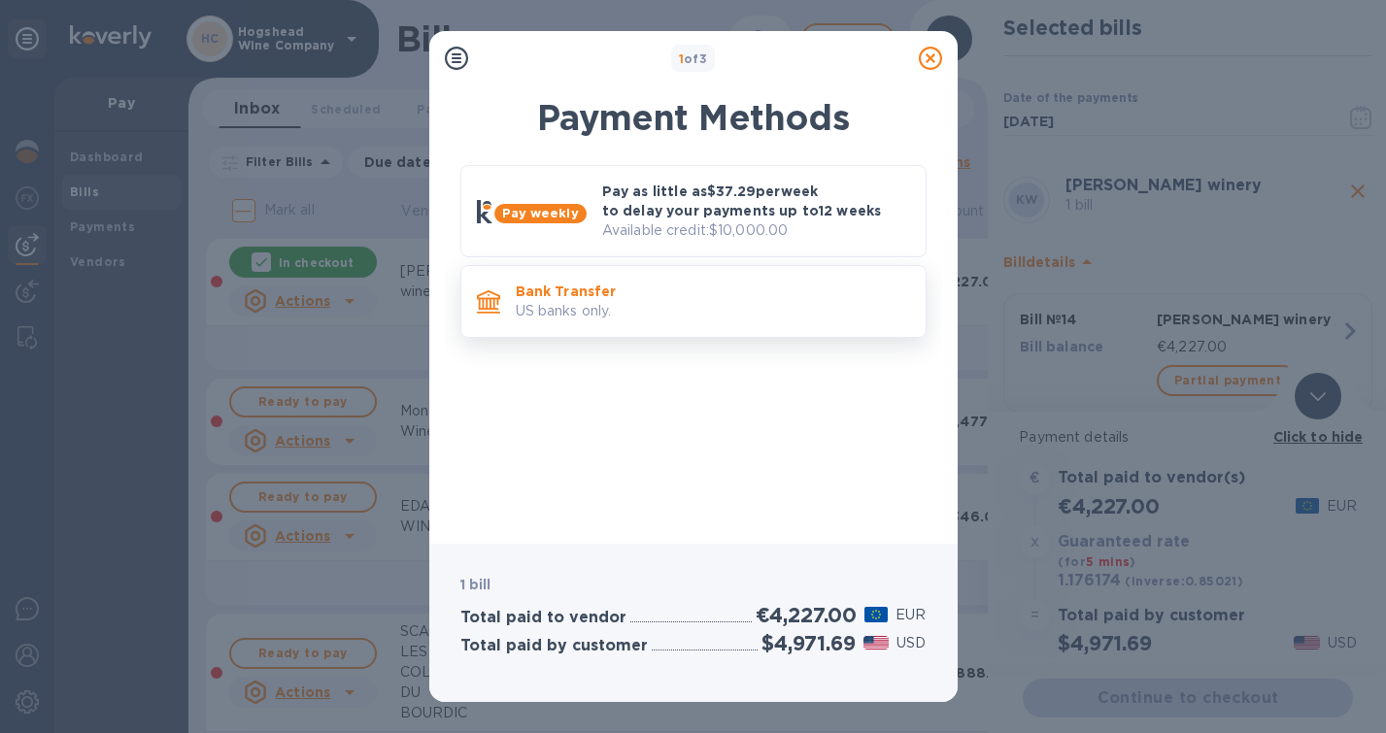
click at [620, 301] on p "US banks only." at bounding box center [713, 311] width 394 height 20
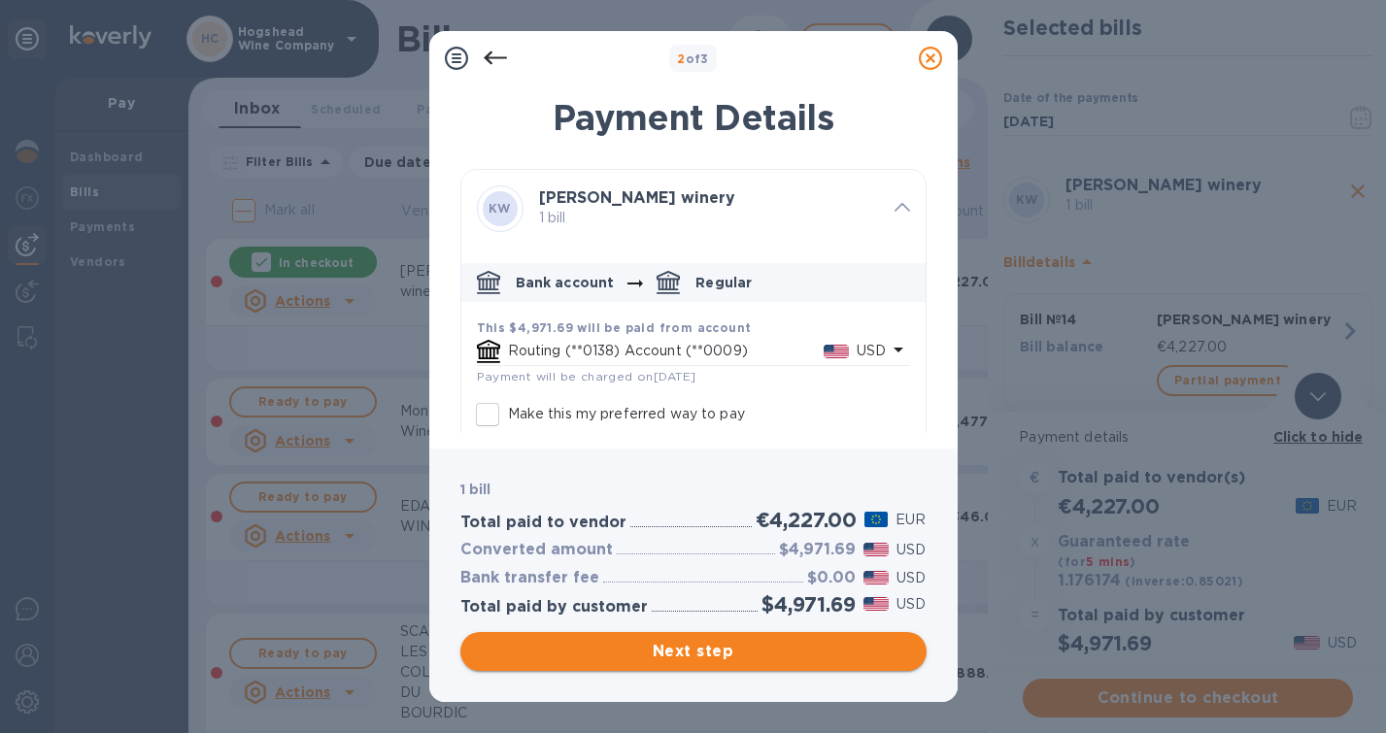
click at [680, 654] on span "Next step" at bounding box center [693, 651] width 435 height 23
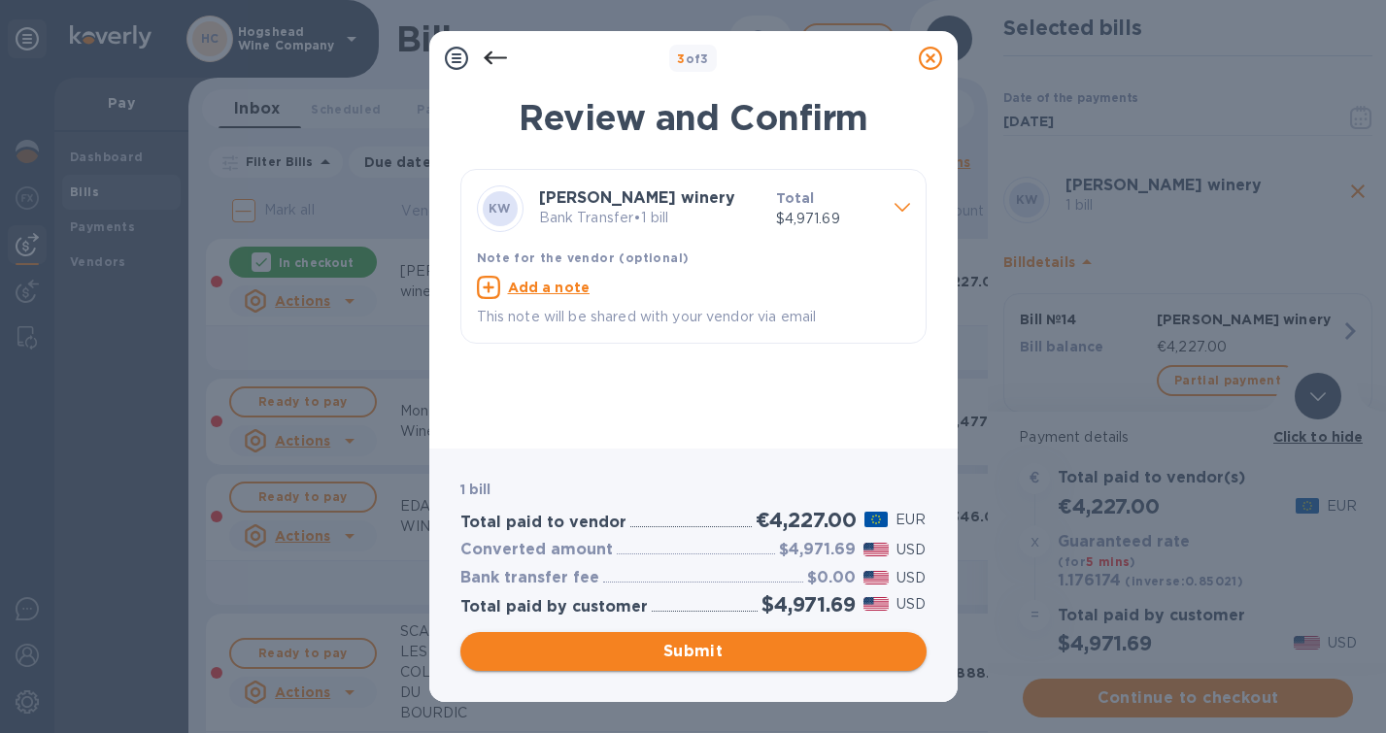
click at [686, 645] on span "Submit" at bounding box center [693, 651] width 435 height 23
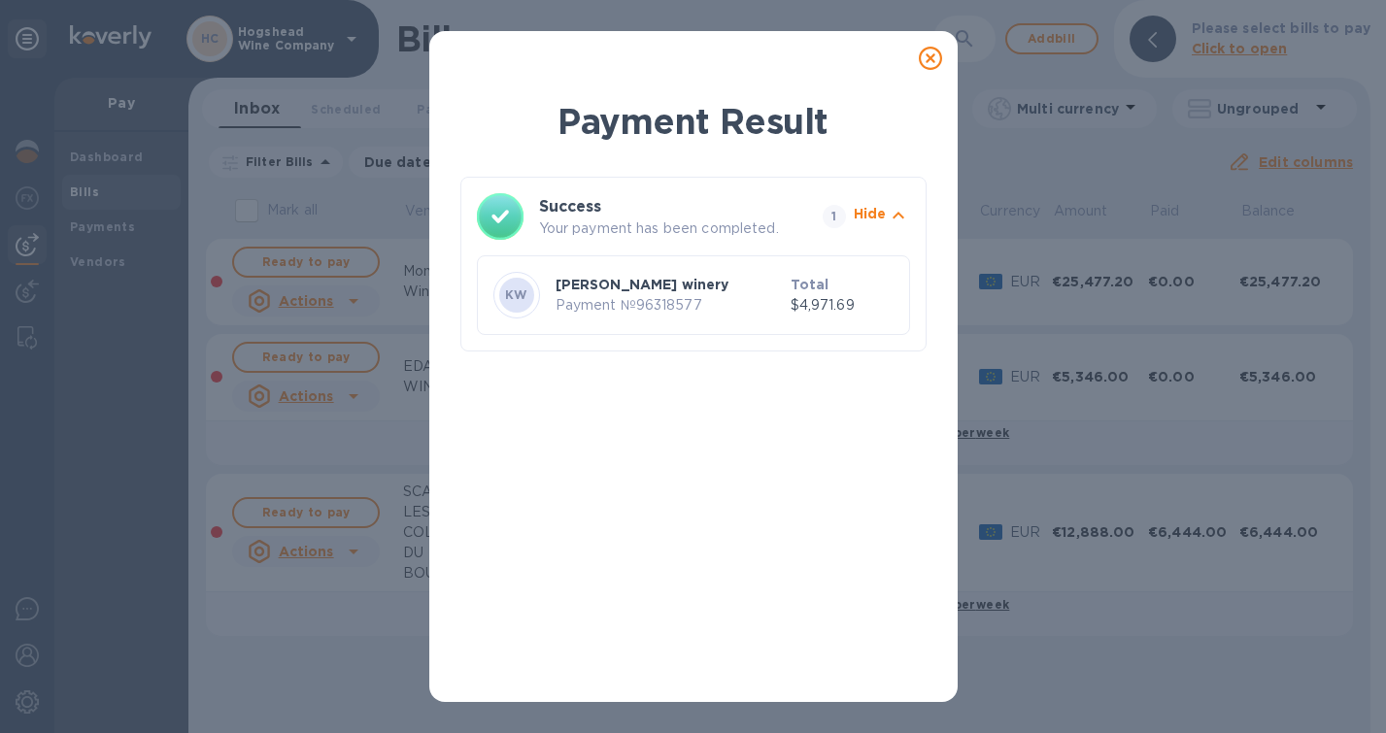
click at [928, 61] on icon at bounding box center [930, 58] width 23 height 23
